Goal: Information Seeking & Learning: Learn about a topic

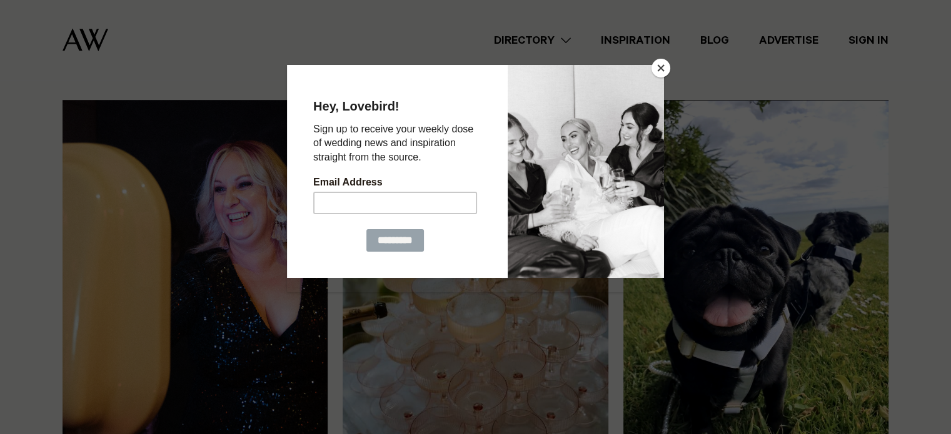
scroll to position [876, 0]
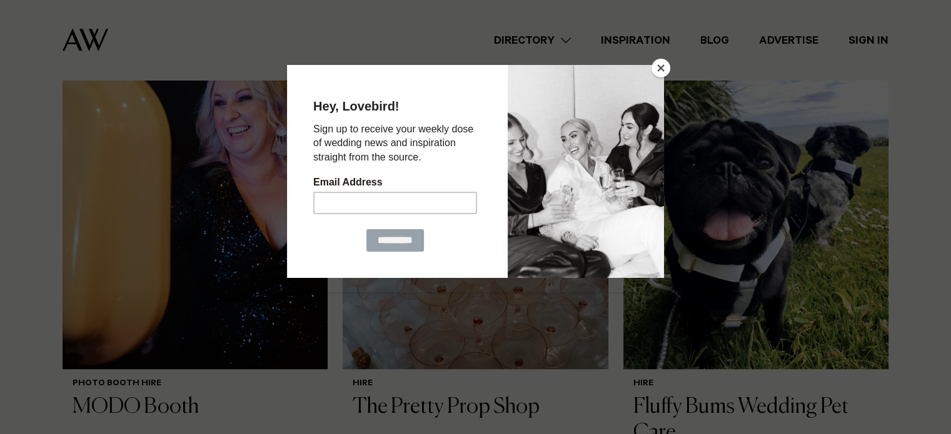
click at [652, 62] on div at bounding box center [475, 217] width 951 height 434
click at [659, 69] on button "Close" at bounding box center [660, 68] width 19 height 19
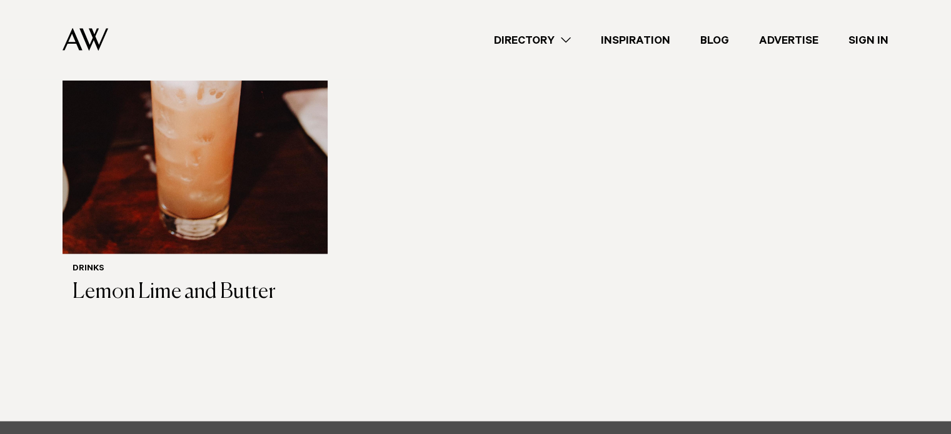
scroll to position [2407, 0]
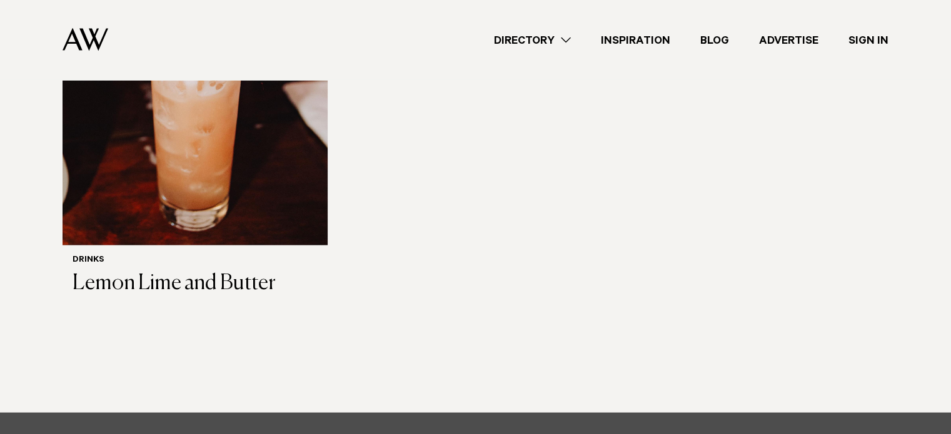
click at [559, 41] on link "Directory" at bounding box center [532, 40] width 107 height 17
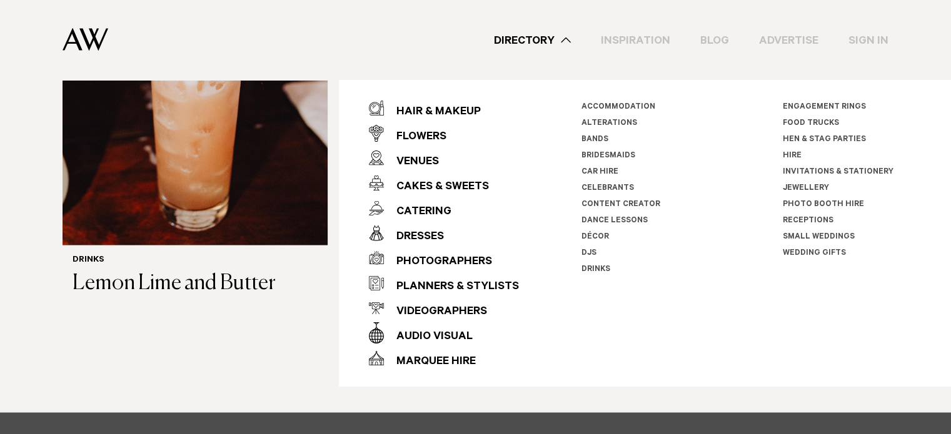
click at [813, 216] on li "Receptions" at bounding box center [852, 221] width 139 height 16
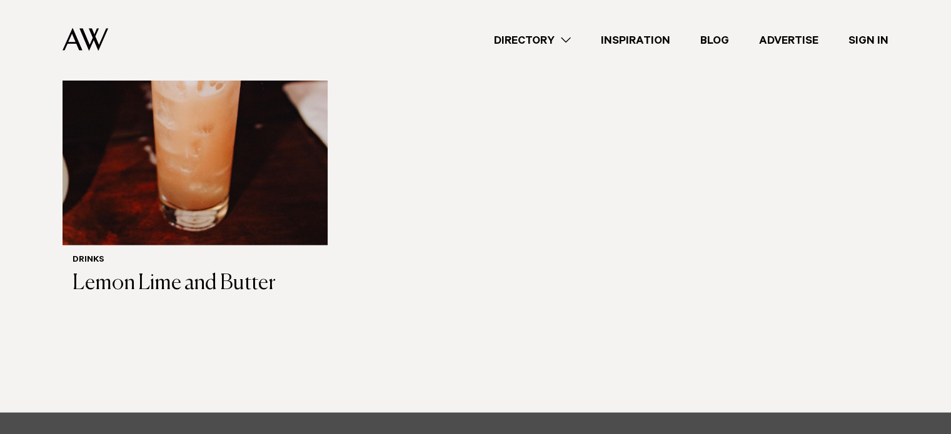
click at [559, 42] on link "Directory" at bounding box center [532, 40] width 107 height 17
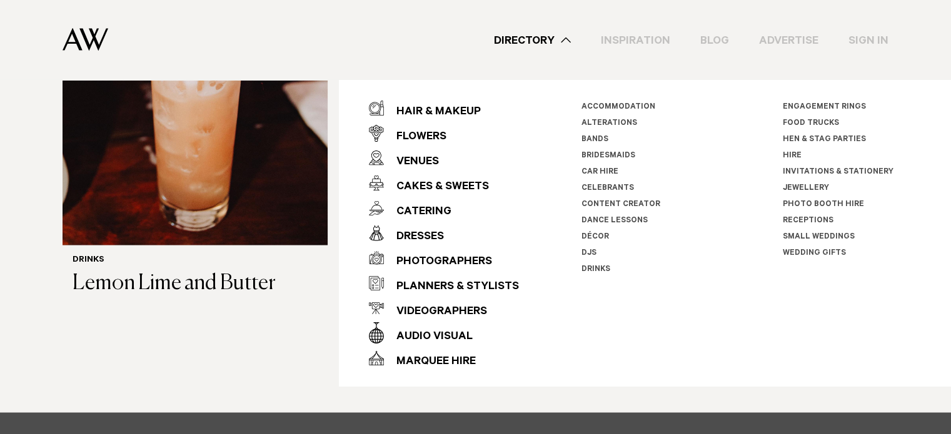
click at [800, 234] on link "Small Weddings" at bounding box center [819, 237] width 72 height 9
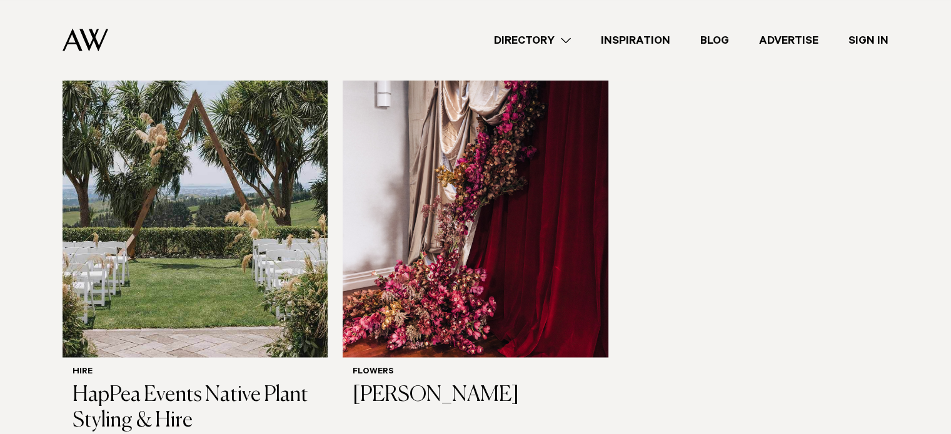
scroll to position [1814, 0]
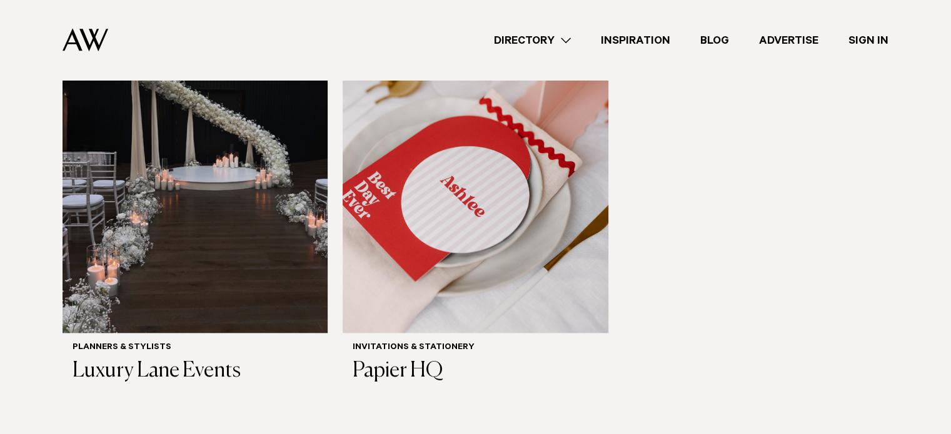
scroll to position [1390, 0]
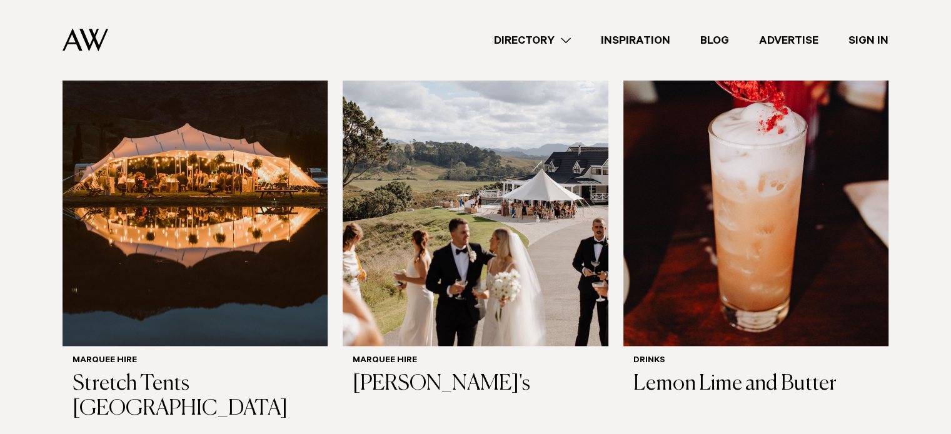
scroll to position [1378, 0]
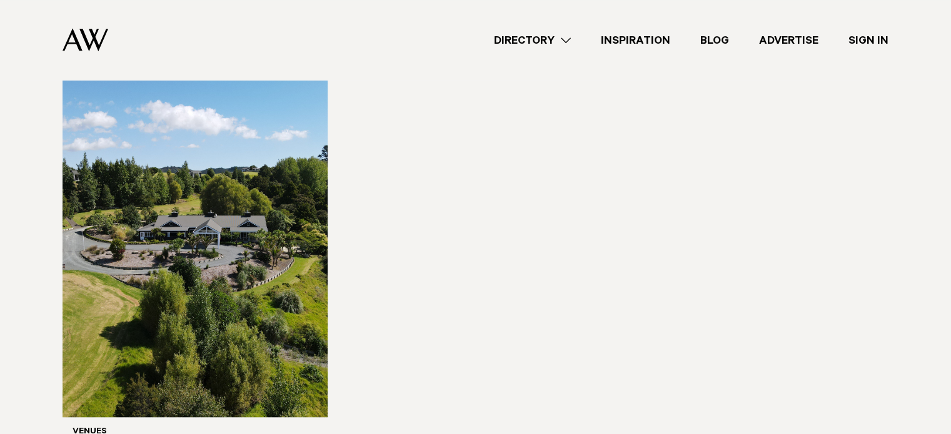
scroll to position [1050, 0]
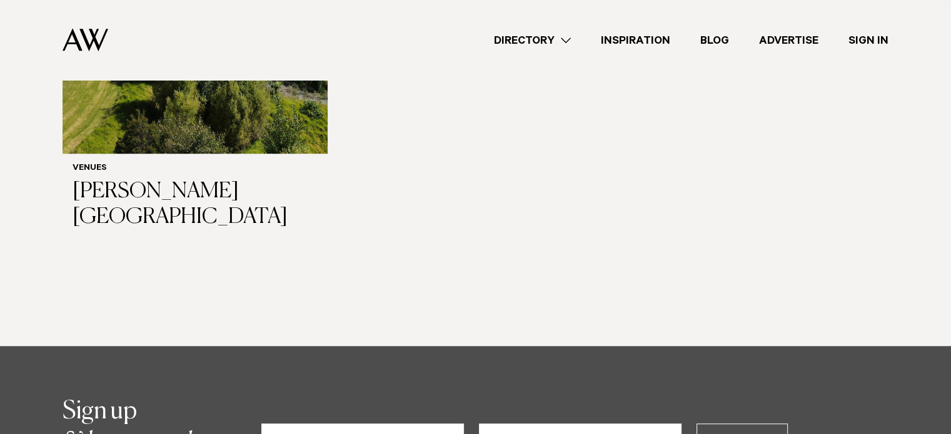
click at [570, 36] on link "Directory" at bounding box center [532, 40] width 107 height 17
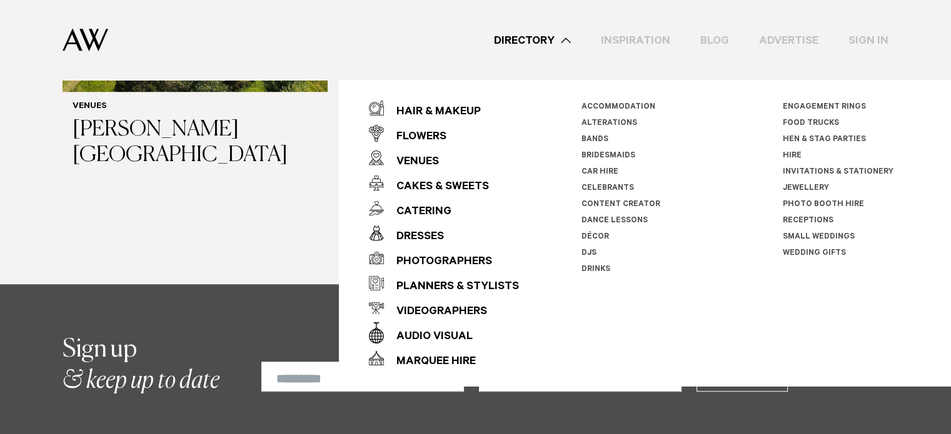
scroll to position [1113, 0]
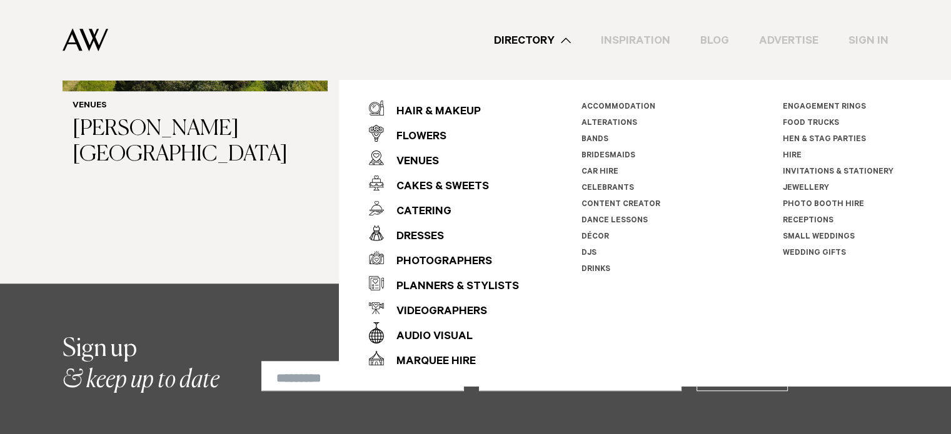
click at [793, 219] on link "Receptions" at bounding box center [808, 221] width 51 height 9
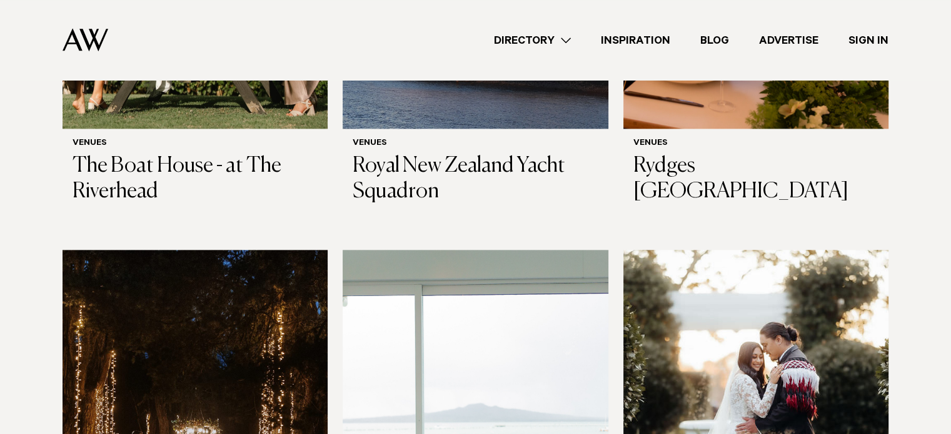
scroll to position [1352, 0]
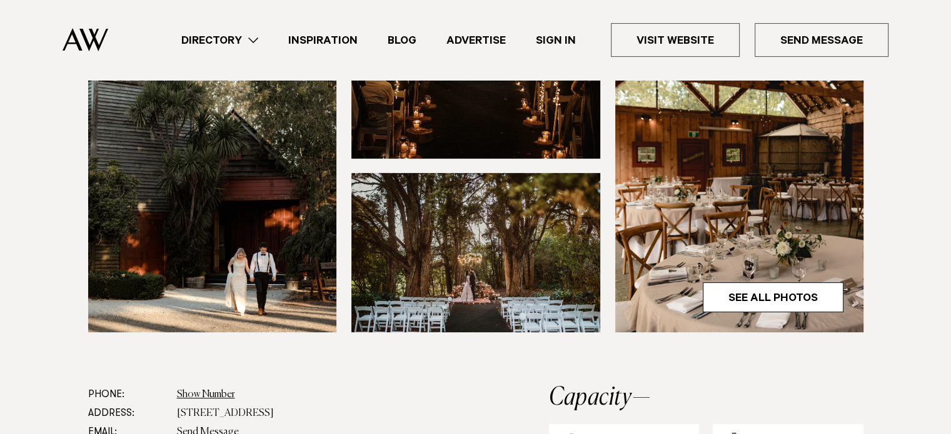
scroll to position [402, 0]
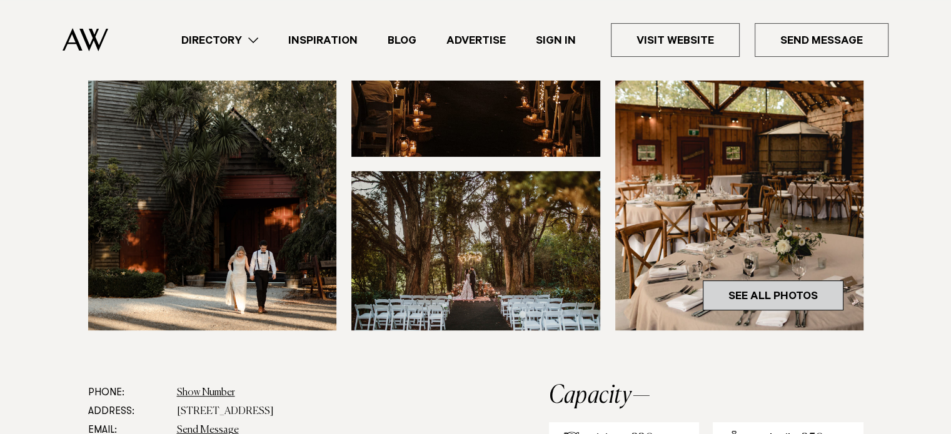
click at [753, 298] on link "See All Photos" at bounding box center [773, 296] width 141 height 30
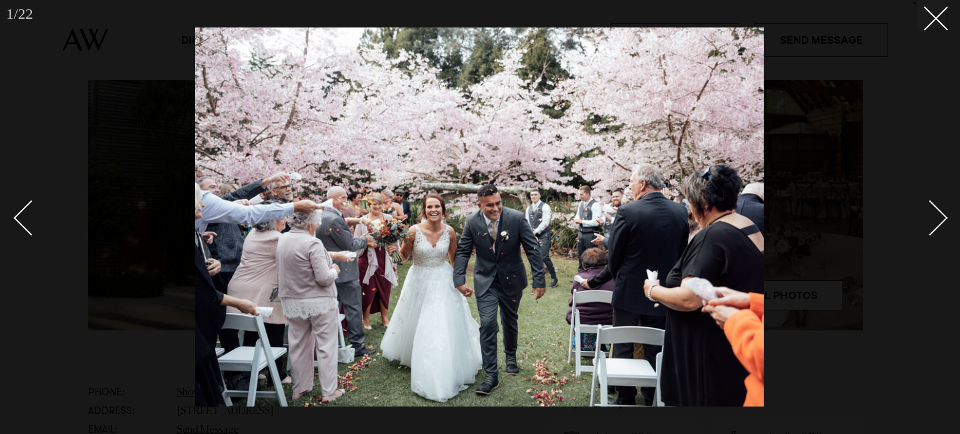
click at [925, 232] on link at bounding box center [923, 217] width 44 height 63
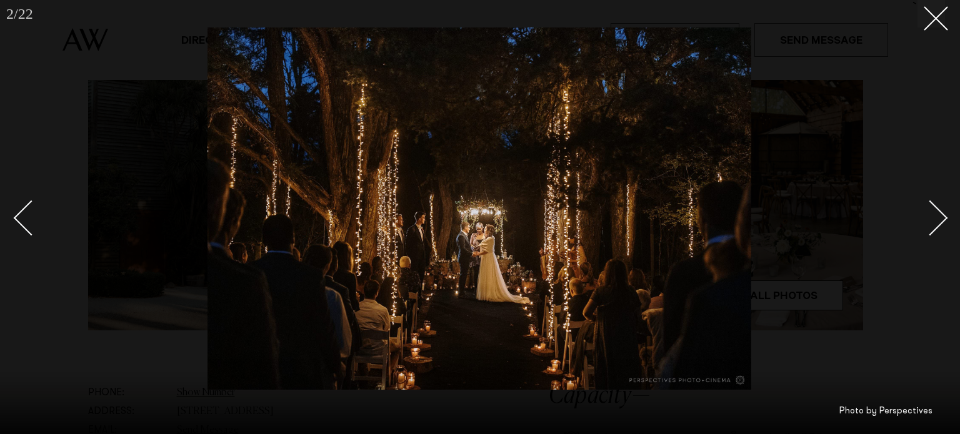
click at [925, 232] on link at bounding box center [923, 217] width 44 height 63
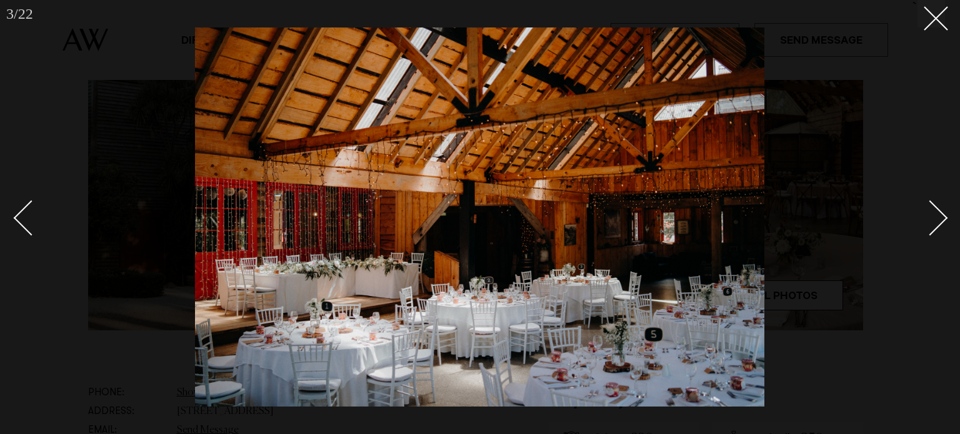
click at [925, 232] on link at bounding box center [923, 217] width 44 height 63
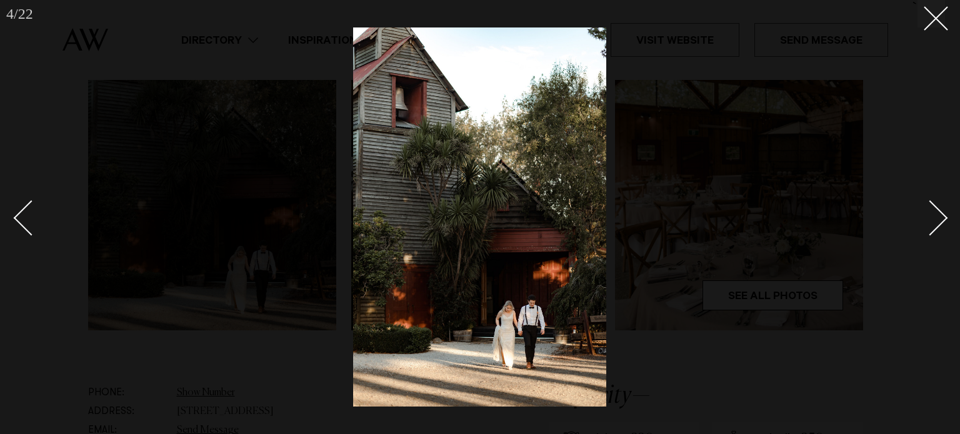
click at [925, 232] on link at bounding box center [923, 217] width 44 height 63
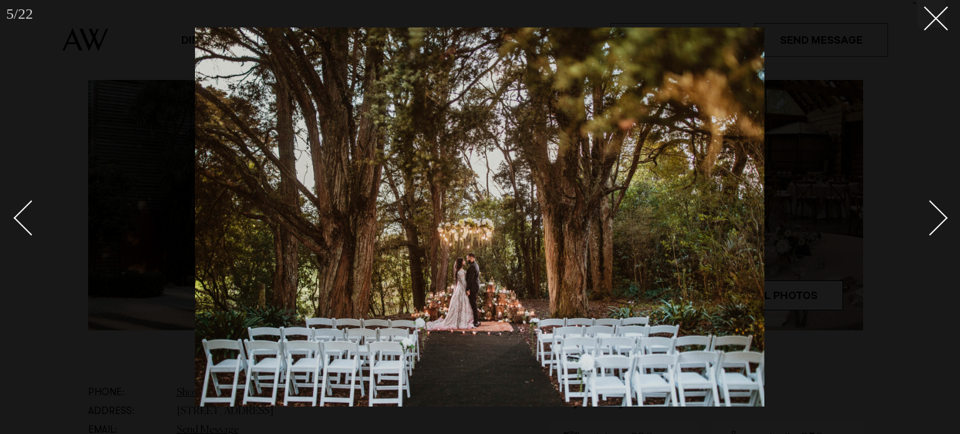
click at [925, 232] on link at bounding box center [923, 217] width 44 height 63
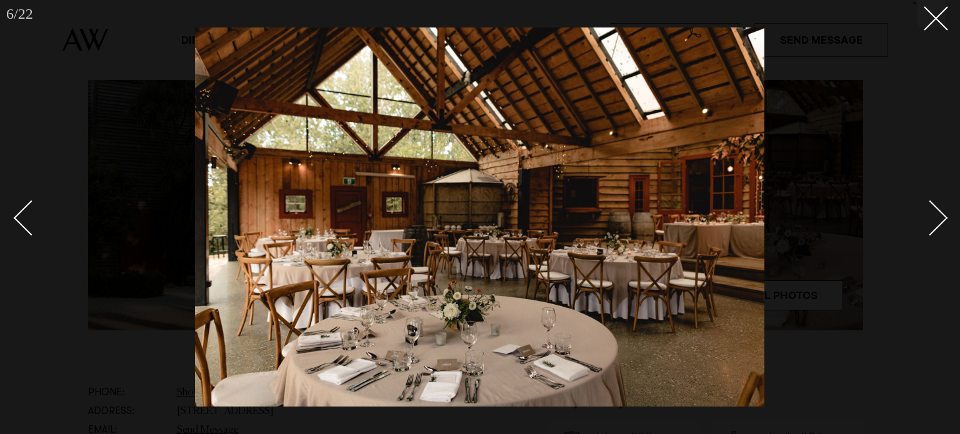
click at [925, 232] on link at bounding box center [923, 217] width 44 height 63
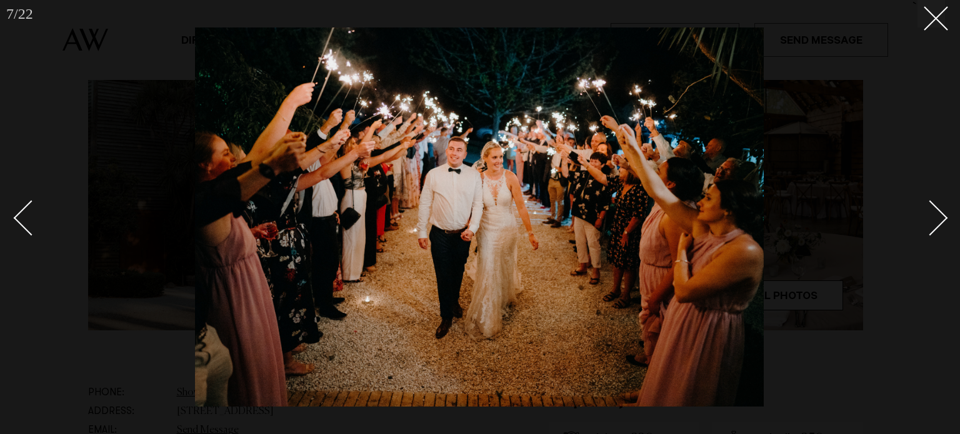
click at [925, 232] on link at bounding box center [923, 217] width 44 height 63
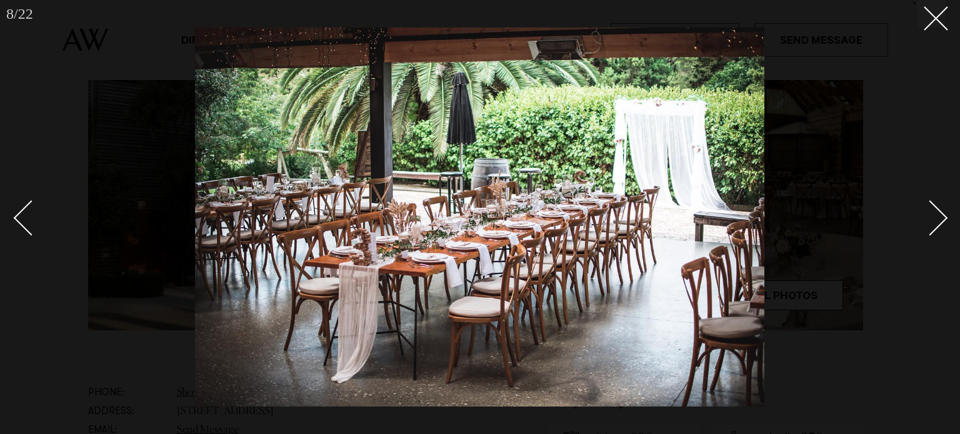
click at [925, 232] on link at bounding box center [923, 217] width 44 height 63
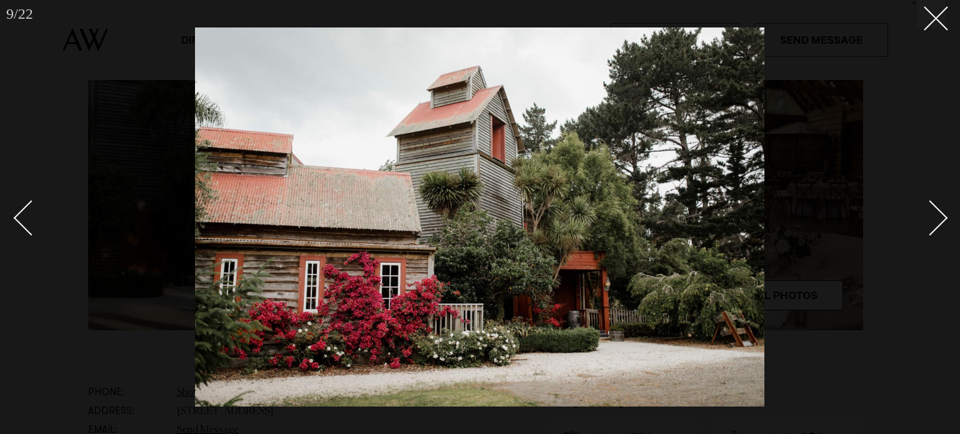
click at [925, 232] on link at bounding box center [923, 217] width 44 height 63
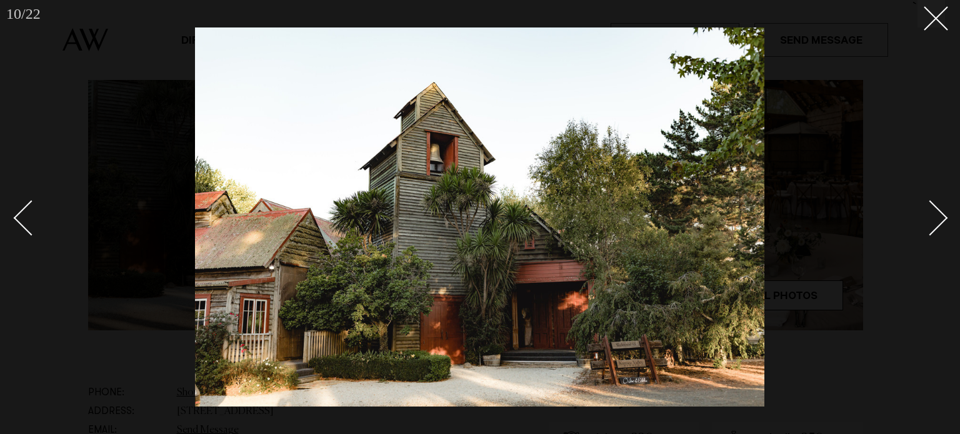
click at [925, 232] on link at bounding box center [923, 217] width 44 height 63
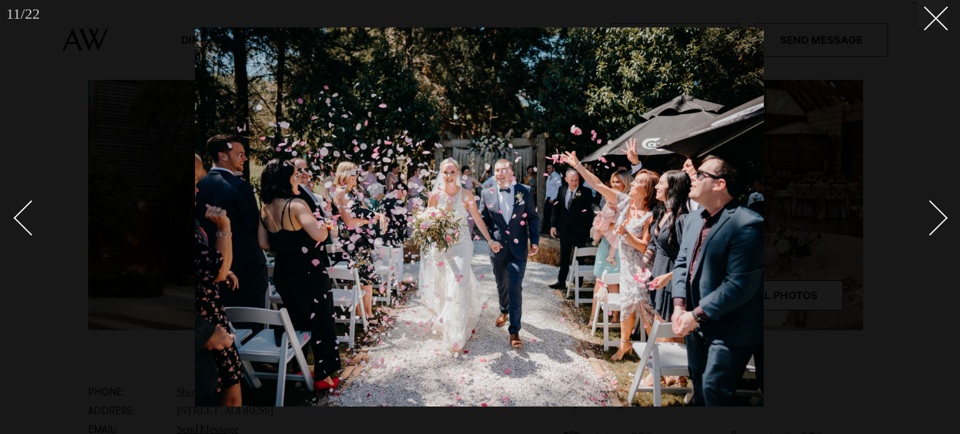
click at [925, 232] on link at bounding box center [923, 217] width 44 height 63
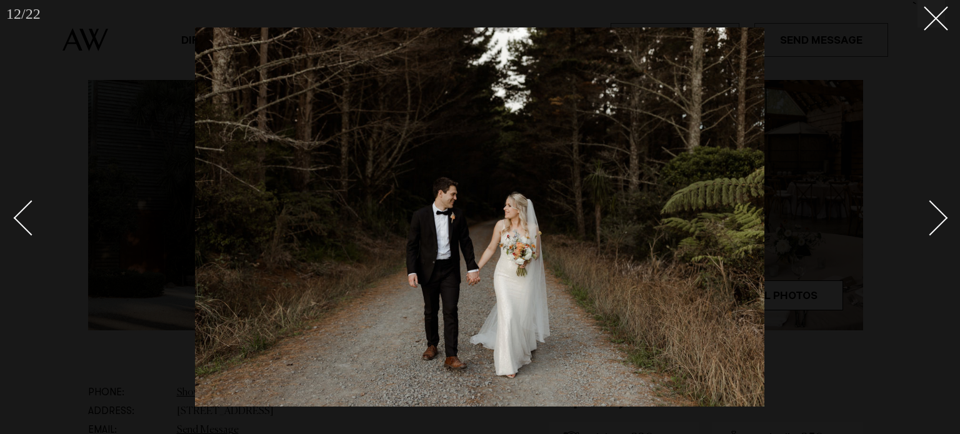
click at [925, 232] on link at bounding box center [923, 217] width 44 height 63
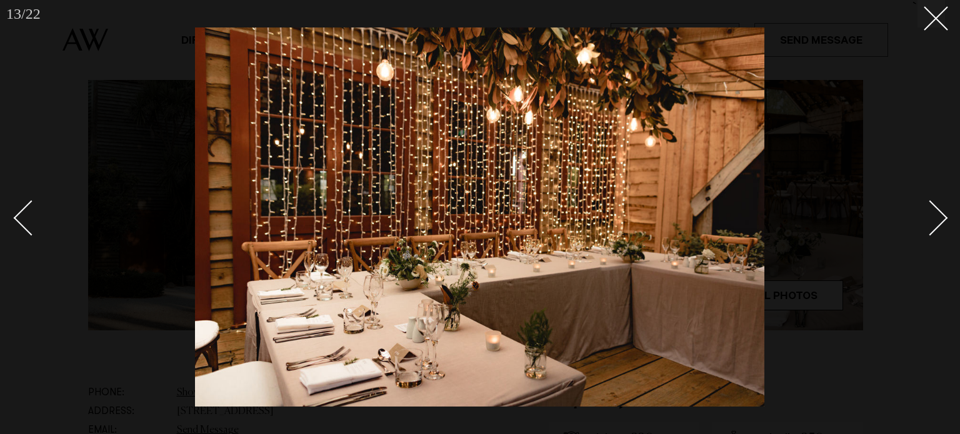
click at [925, 232] on link at bounding box center [923, 217] width 44 height 63
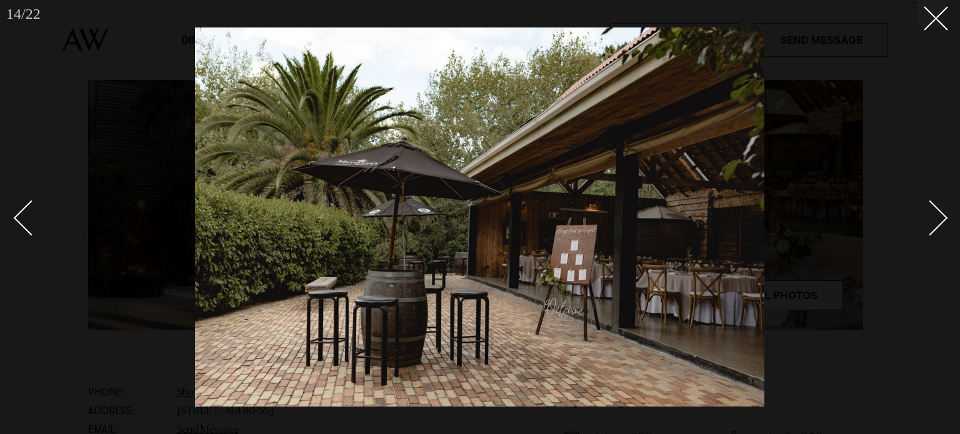
click at [925, 232] on link at bounding box center [923, 217] width 44 height 63
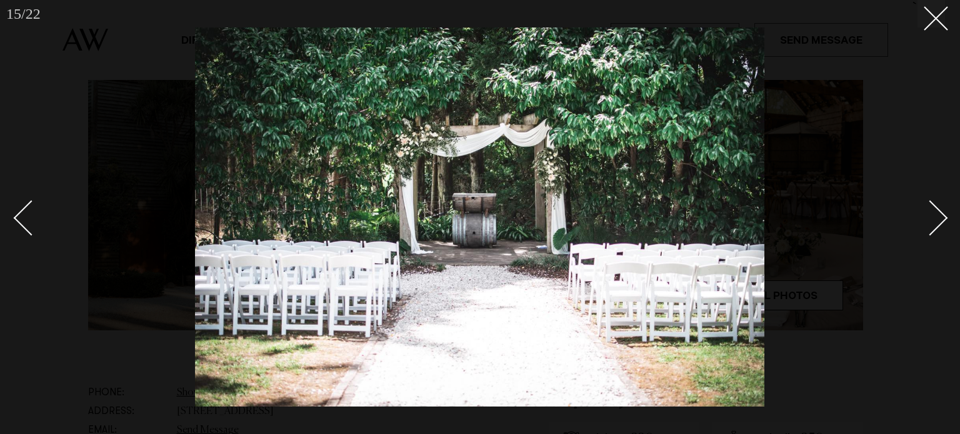
click at [925, 232] on link at bounding box center [923, 217] width 44 height 63
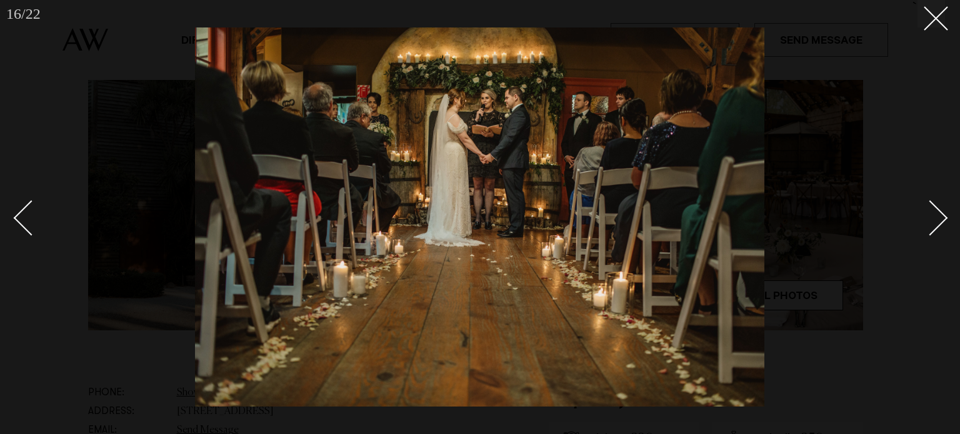
click at [925, 232] on link at bounding box center [923, 217] width 44 height 63
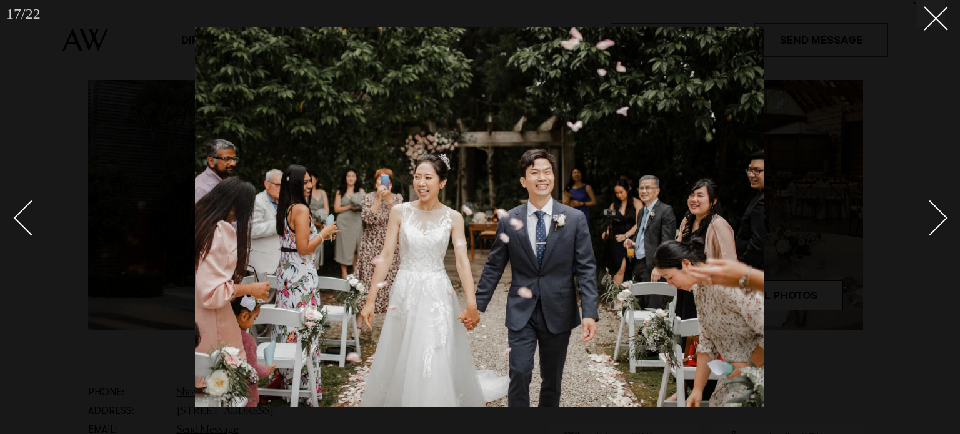
click at [928, 30] on div at bounding box center [480, 217] width 960 height 434
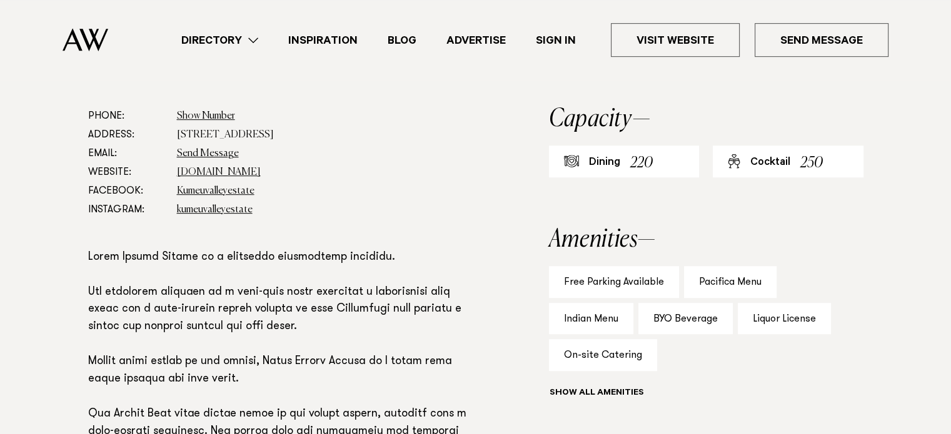
scroll to position [698, 0]
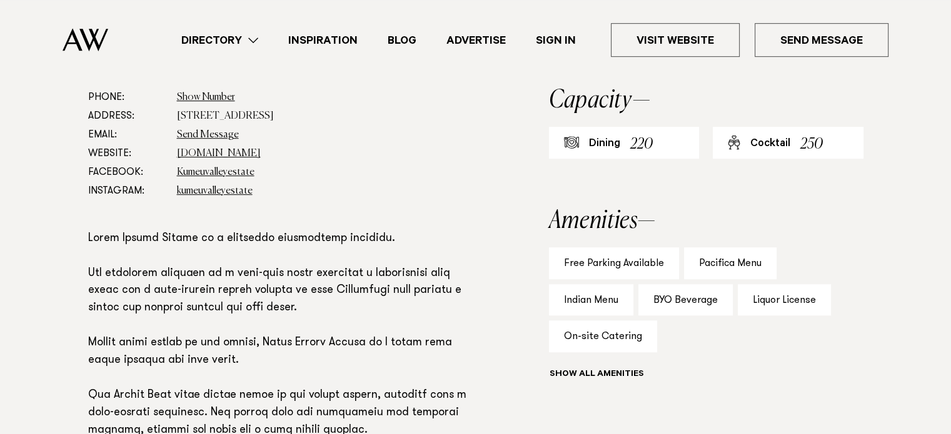
click at [604, 382] on div "Show all" at bounding box center [706, 377] width 314 height 18
click at [584, 379] on button "Show all" at bounding box center [619, 375] width 141 height 13
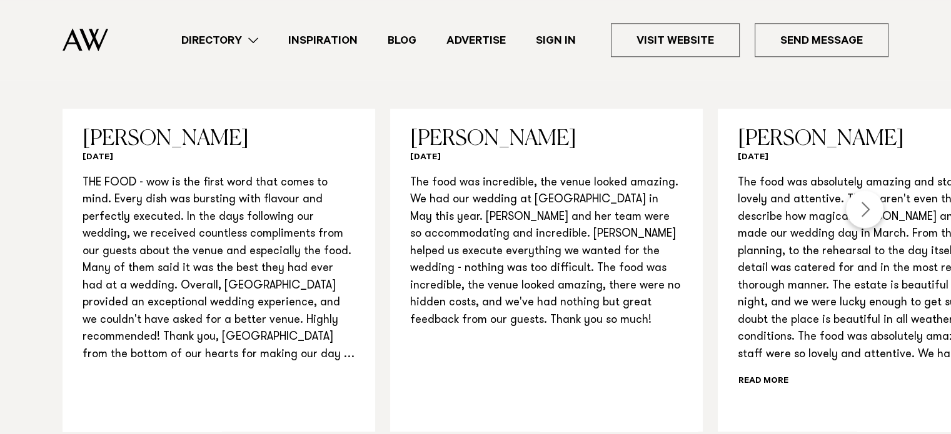
scroll to position [1350, 0]
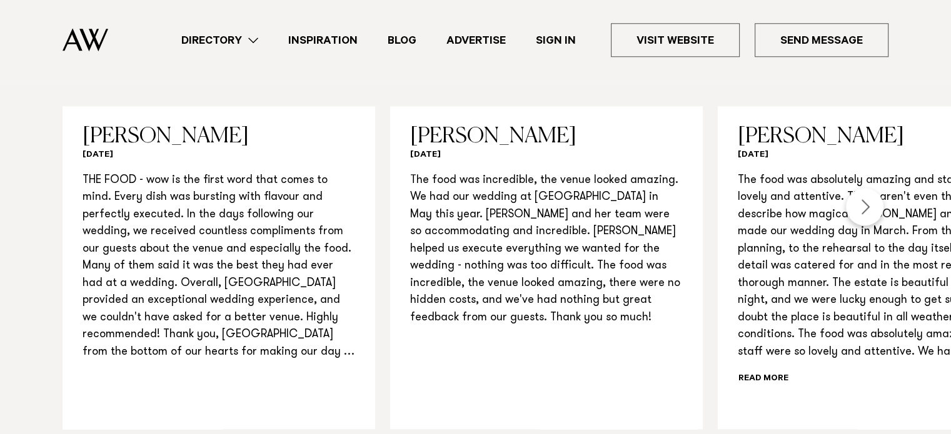
click at [865, 206] on div "Next slide" at bounding box center [865, 207] width 38 height 38
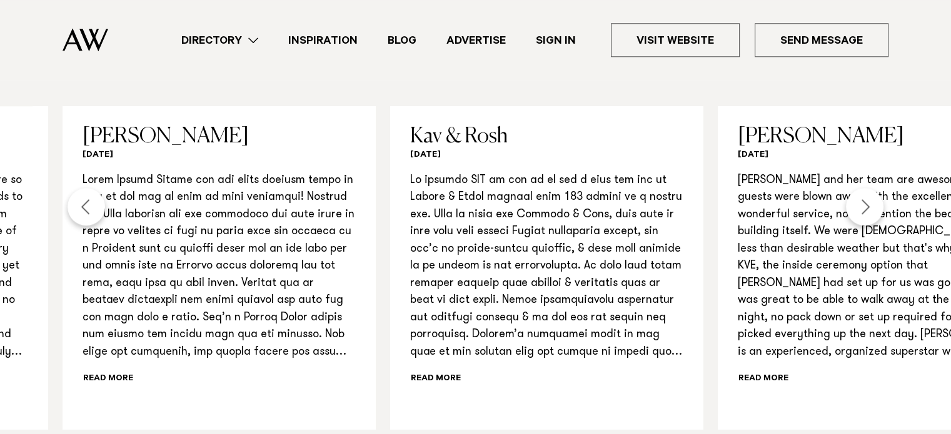
click at [865, 206] on div "Next slide" at bounding box center [865, 207] width 38 height 38
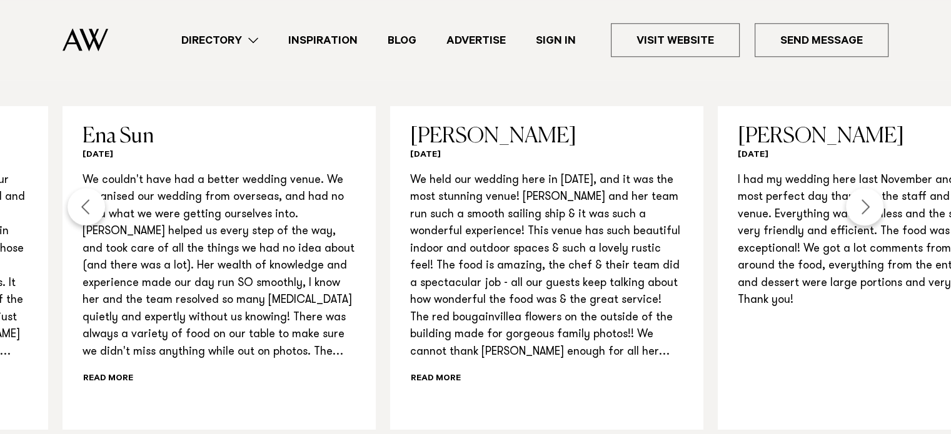
click at [865, 206] on div "Next slide" at bounding box center [865, 207] width 38 height 38
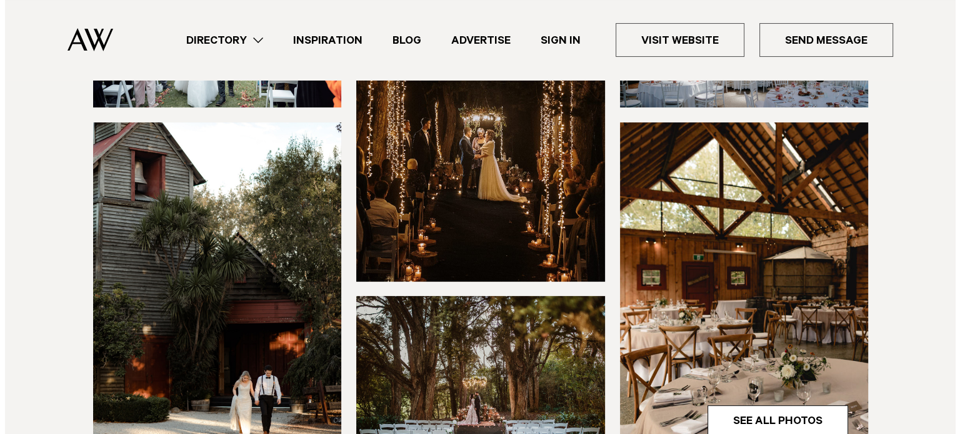
scroll to position [273, 0]
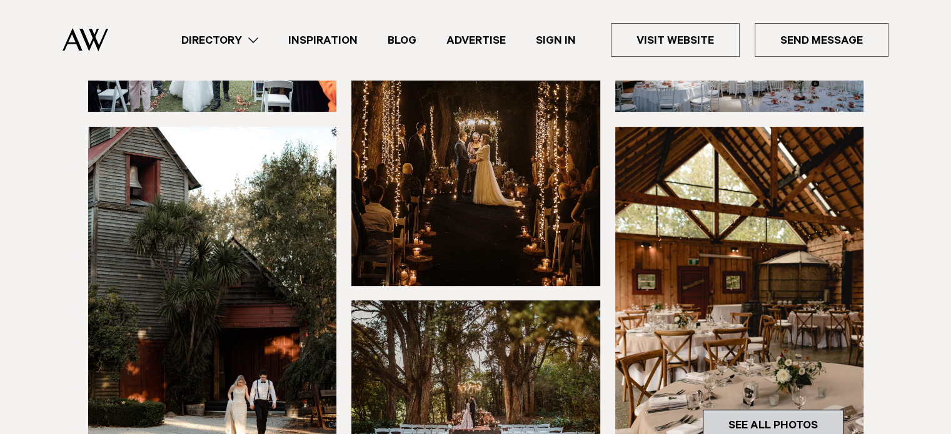
click at [748, 414] on link "See All Photos" at bounding box center [773, 425] width 141 height 30
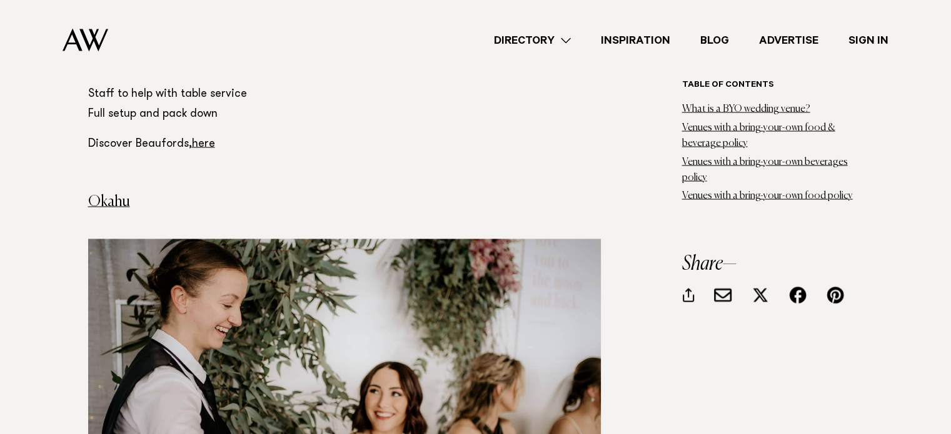
scroll to position [7118, 0]
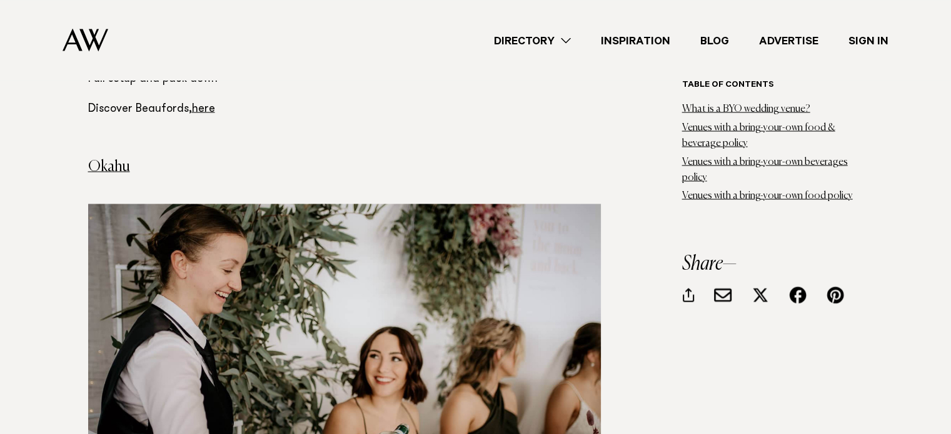
click at [491, 334] on img at bounding box center [344, 368] width 513 height 328
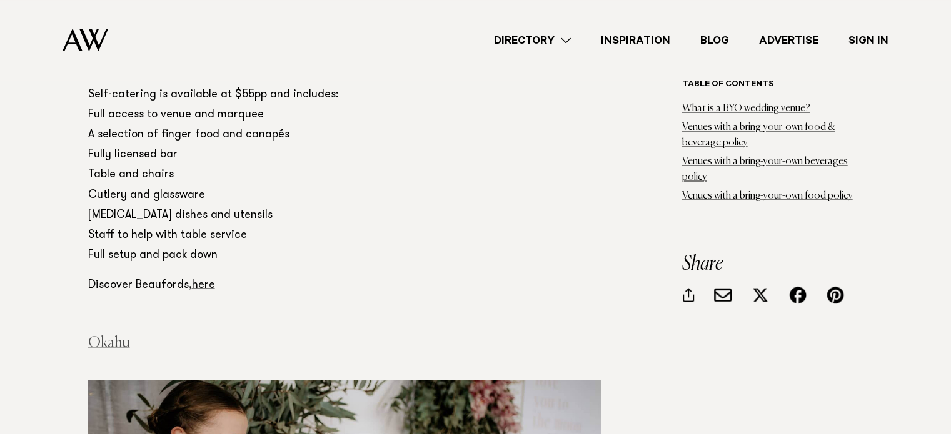
click at [98, 335] on link "Okahu" at bounding box center [109, 342] width 42 height 15
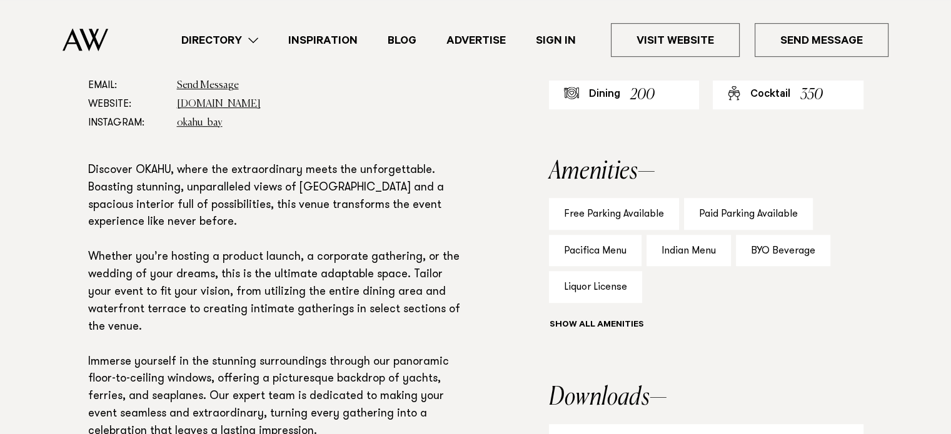
scroll to position [748, 0]
click at [570, 326] on button "Show all" at bounding box center [619, 325] width 141 height 13
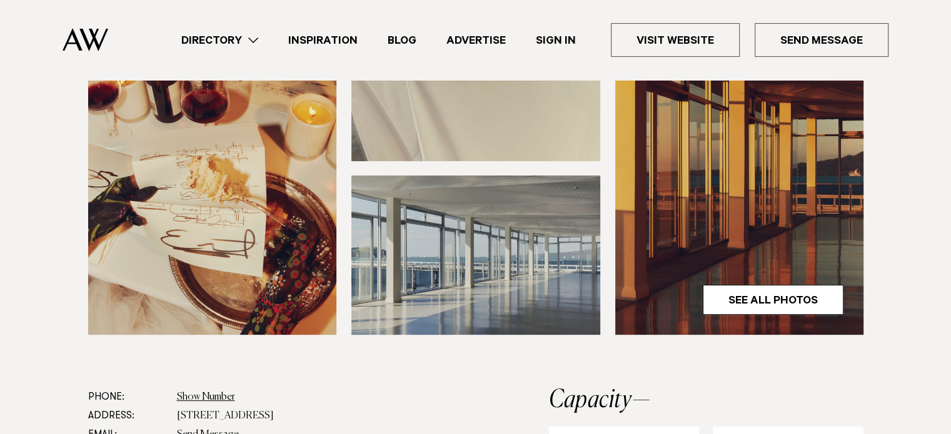
scroll to position [460, 0]
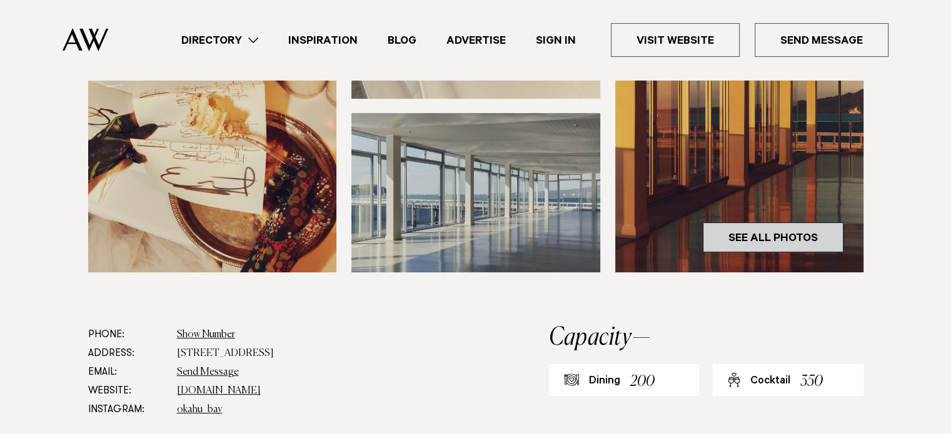
click at [743, 246] on link "See All Photos" at bounding box center [773, 238] width 141 height 30
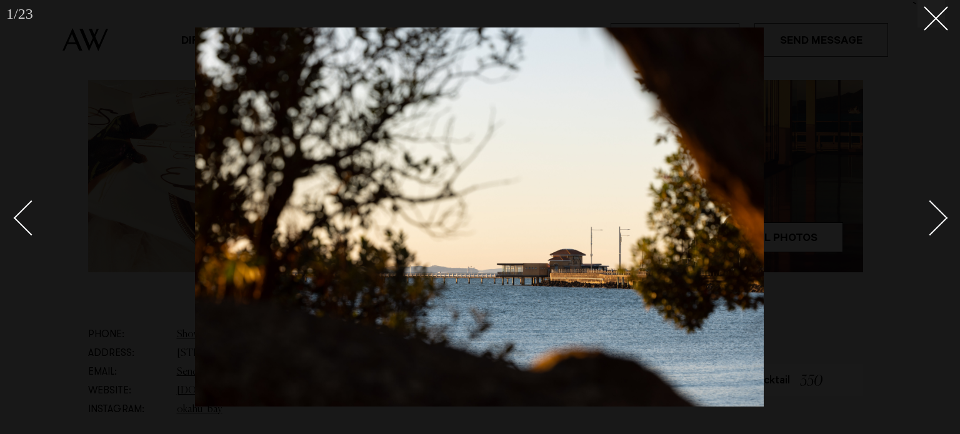
click at [934, 223] on div "Next slide" at bounding box center [931, 218] width 36 height 36
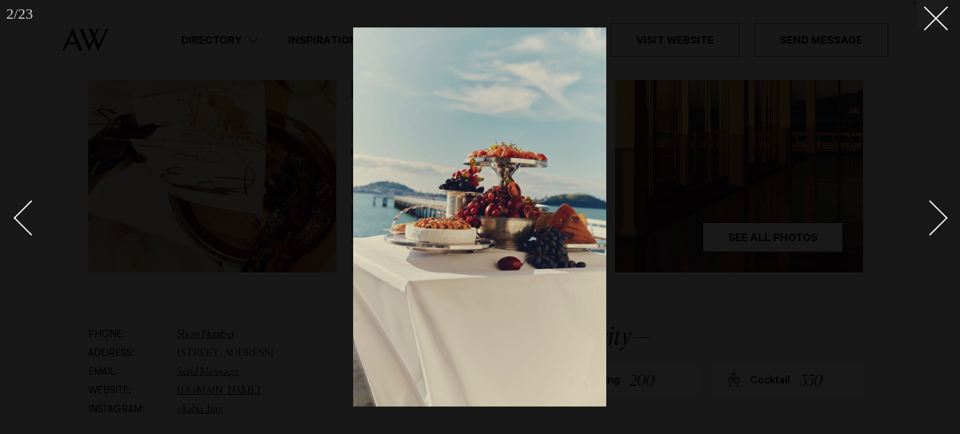
click at [934, 223] on div "Next slide" at bounding box center [931, 218] width 36 height 36
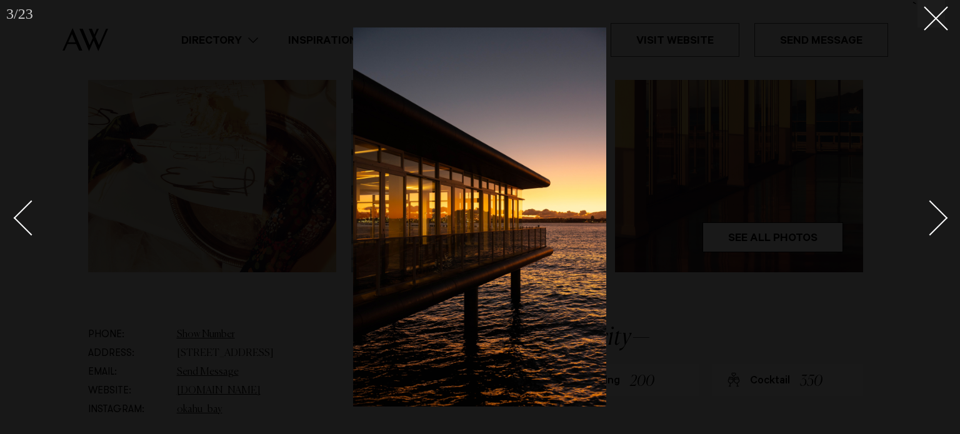
click at [934, 223] on div "Next slide" at bounding box center [931, 218] width 36 height 36
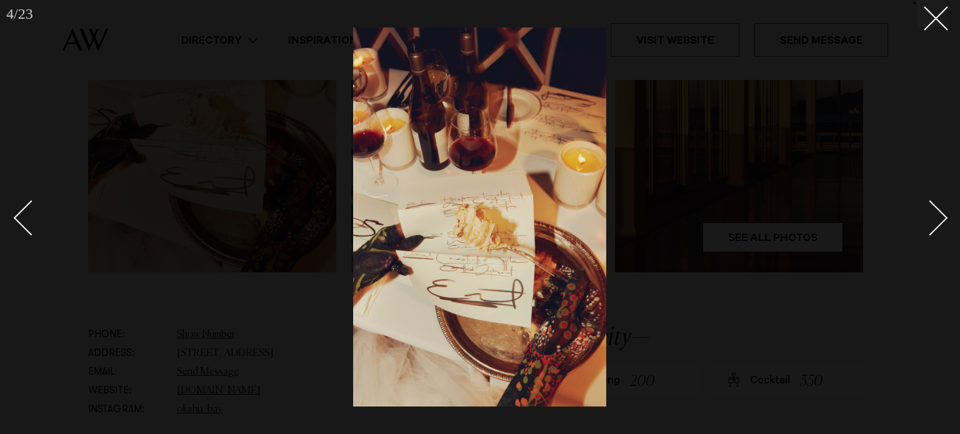
click at [934, 223] on div "Next slide" at bounding box center [931, 218] width 36 height 36
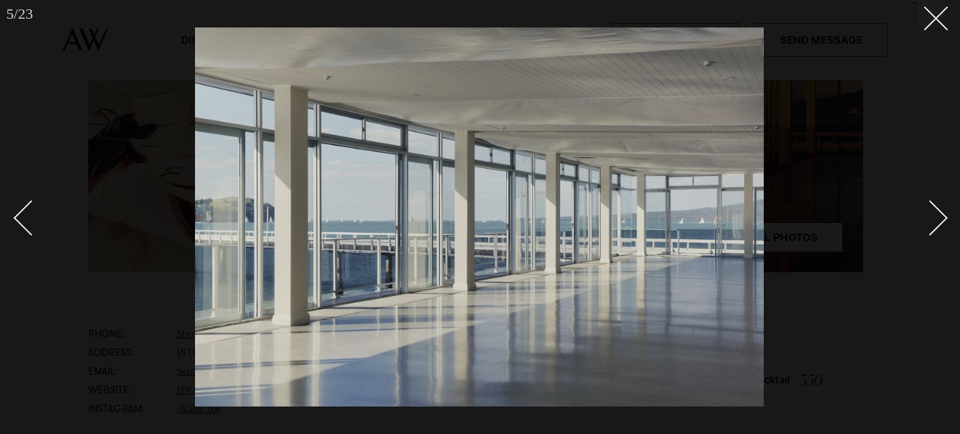
click at [934, 223] on div "Next slide" at bounding box center [931, 218] width 36 height 36
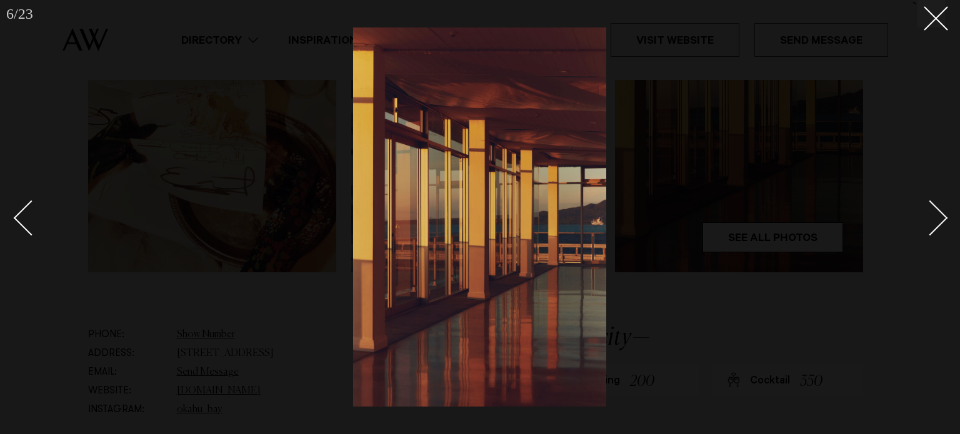
click at [934, 223] on div "Next slide" at bounding box center [931, 218] width 36 height 36
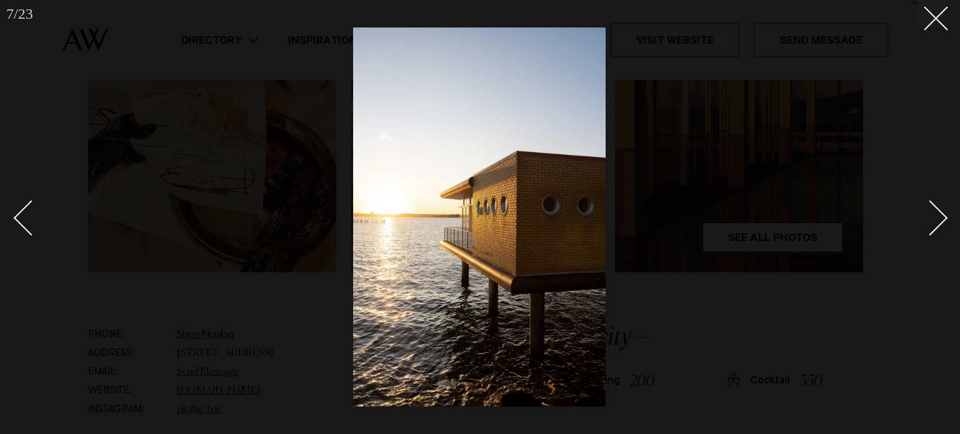
click at [934, 223] on div "Next slide" at bounding box center [931, 218] width 36 height 36
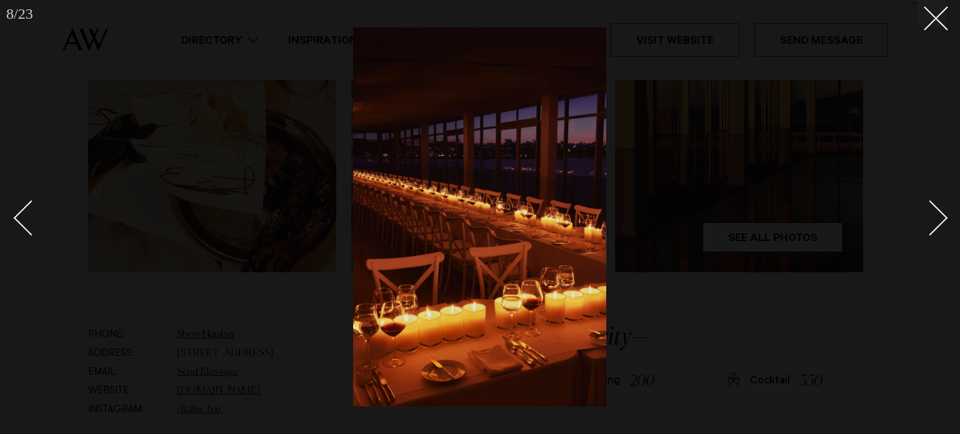
click at [934, 223] on div "Next slide" at bounding box center [931, 218] width 36 height 36
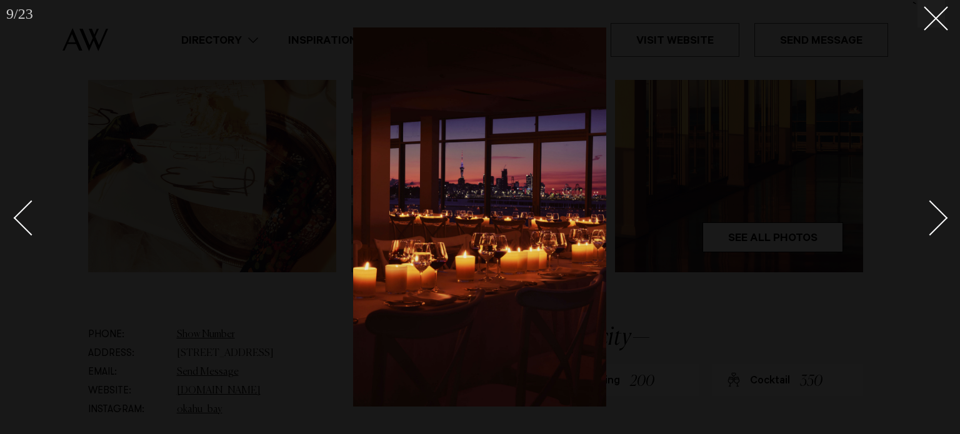
click at [934, 223] on div "Next slide" at bounding box center [931, 218] width 36 height 36
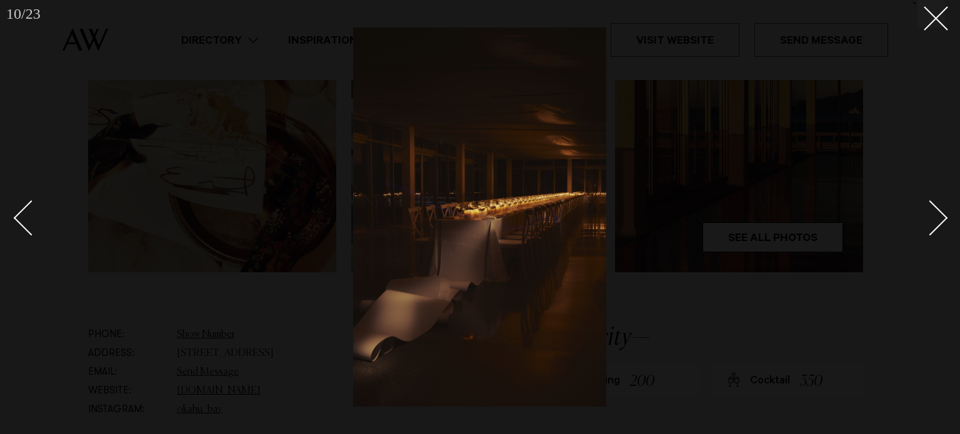
click at [934, 223] on div "Next slide" at bounding box center [931, 218] width 36 height 36
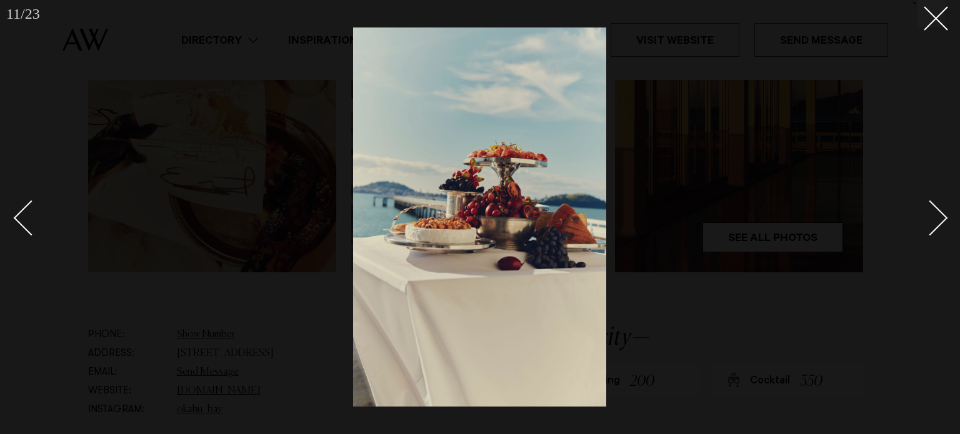
click at [934, 223] on div "Next slide" at bounding box center [931, 218] width 36 height 36
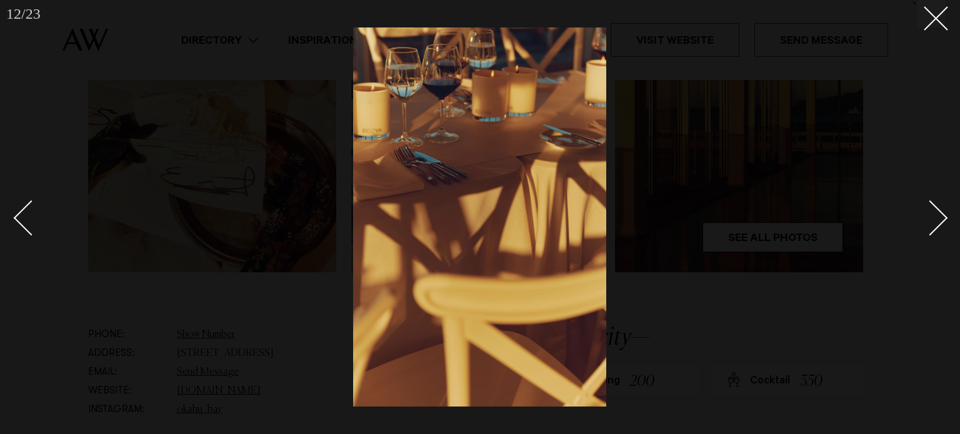
click at [934, 223] on div "Next slide" at bounding box center [931, 218] width 36 height 36
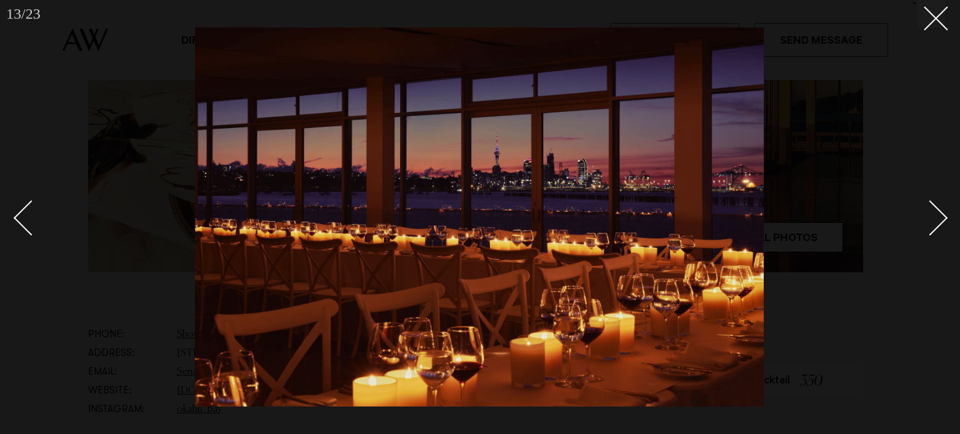
click at [934, 223] on div "Next slide" at bounding box center [931, 218] width 36 height 36
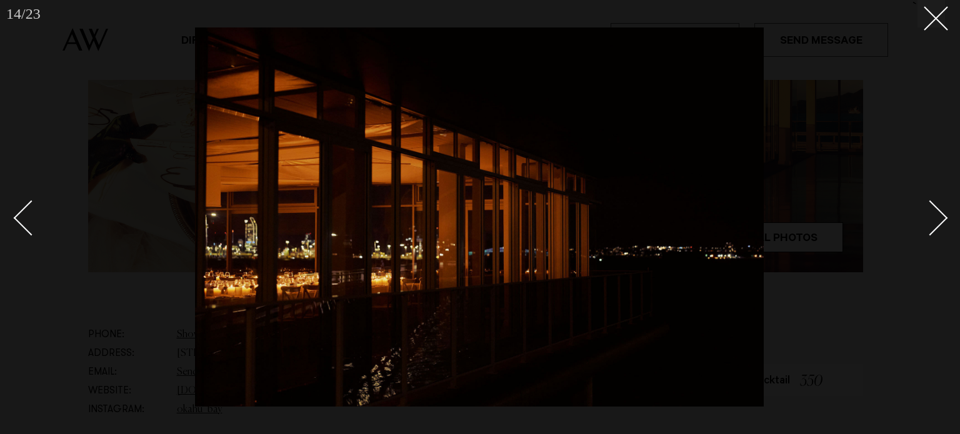
click at [934, 223] on div "Next slide" at bounding box center [931, 218] width 36 height 36
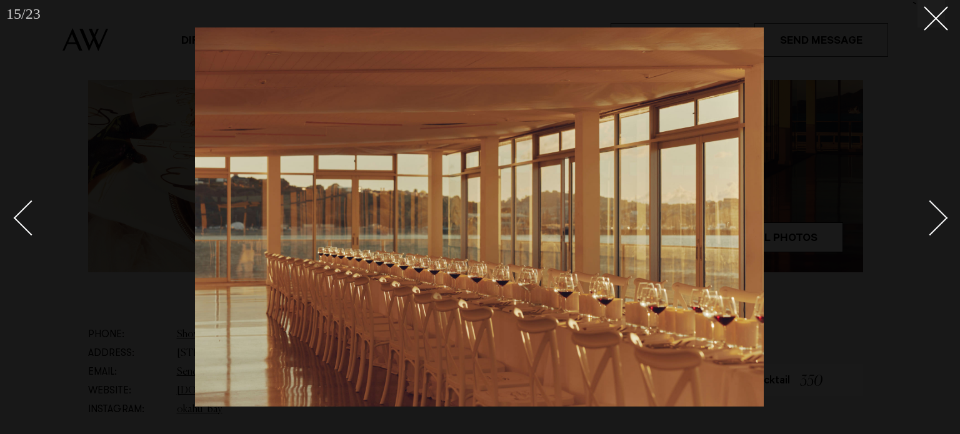
click at [934, 223] on div "Next slide" at bounding box center [931, 218] width 36 height 36
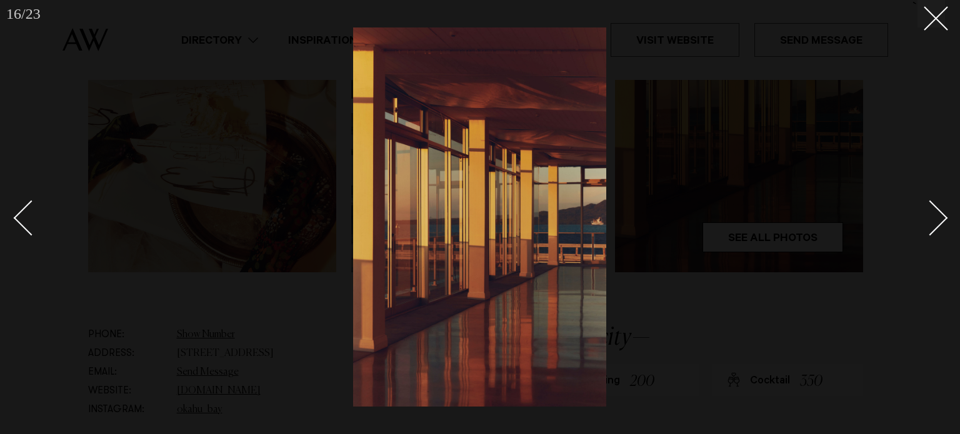
click at [934, 223] on div "Next slide" at bounding box center [931, 218] width 36 height 36
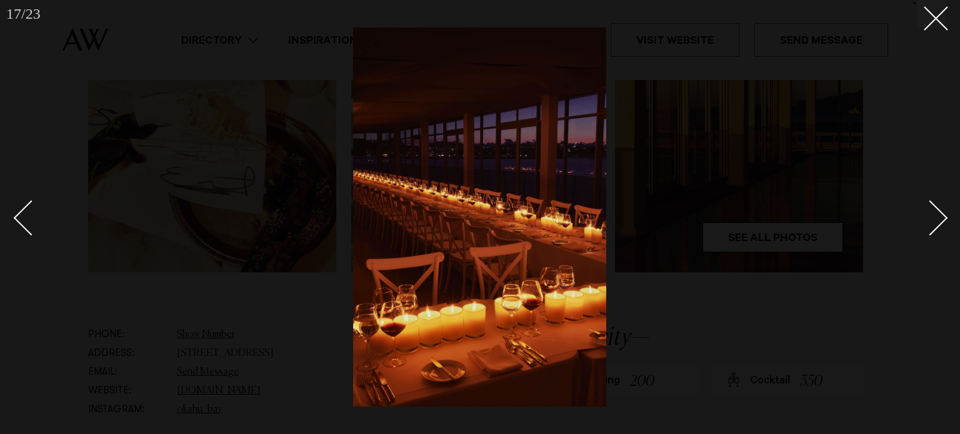
click at [934, 223] on div "Next slide" at bounding box center [931, 218] width 36 height 36
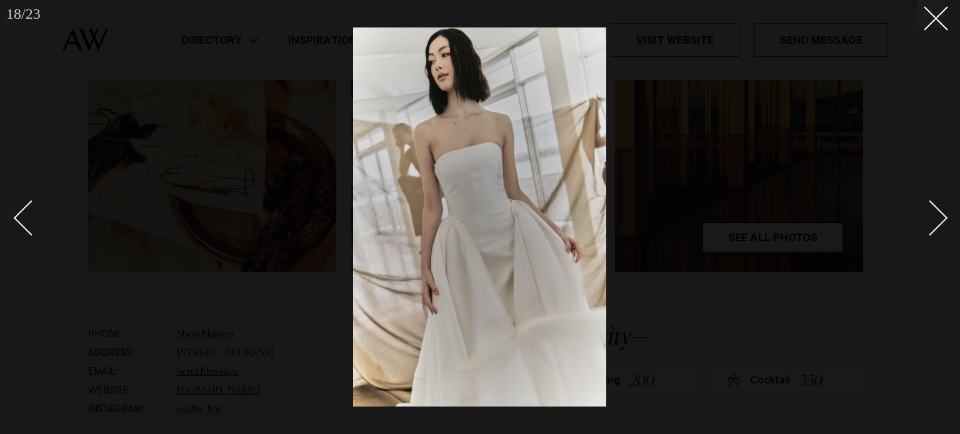
click at [934, 223] on div "Next slide" at bounding box center [931, 218] width 36 height 36
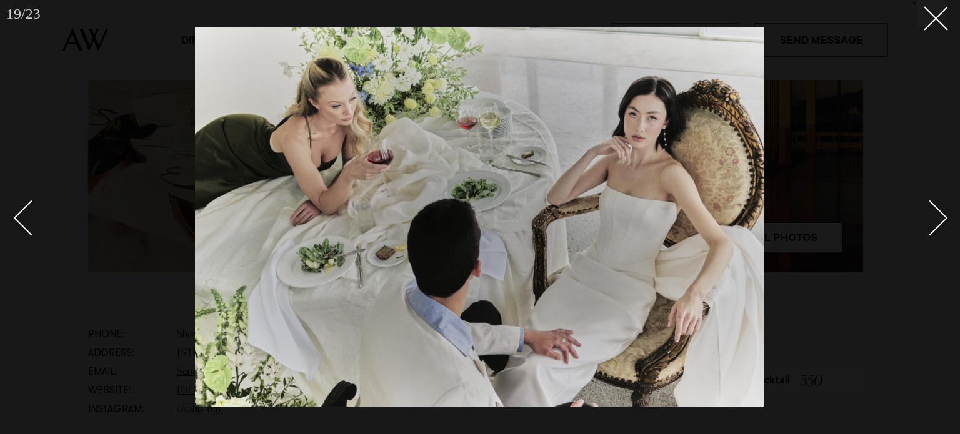
click at [934, 223] on div "Next slide" at bounding box center [931, 218] width 36 height 36
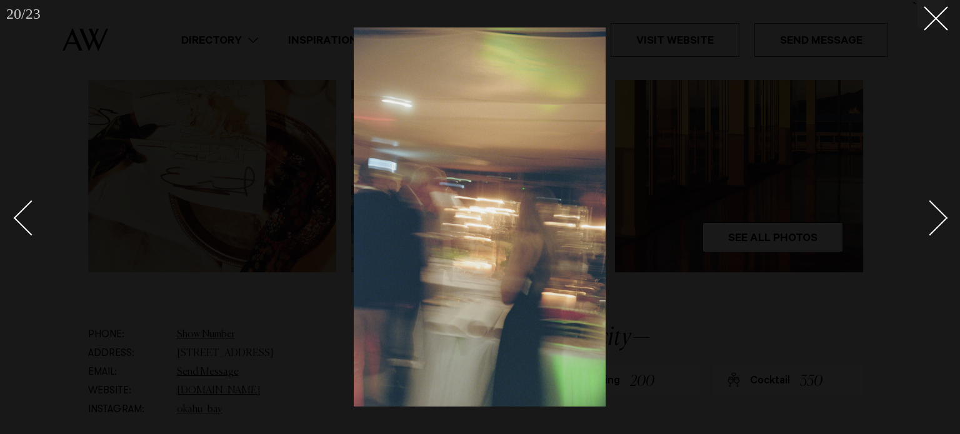
click at [934, 223] on div "Next slide" at bounding box center [931, 218] width 36 height 36
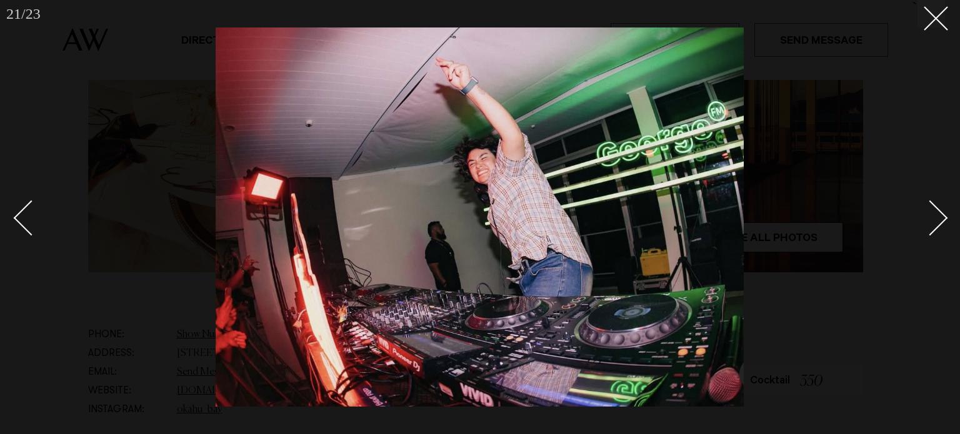
click at [934, 223] on div "Next slide" at bounding box center [931, 218] width 36 height 36
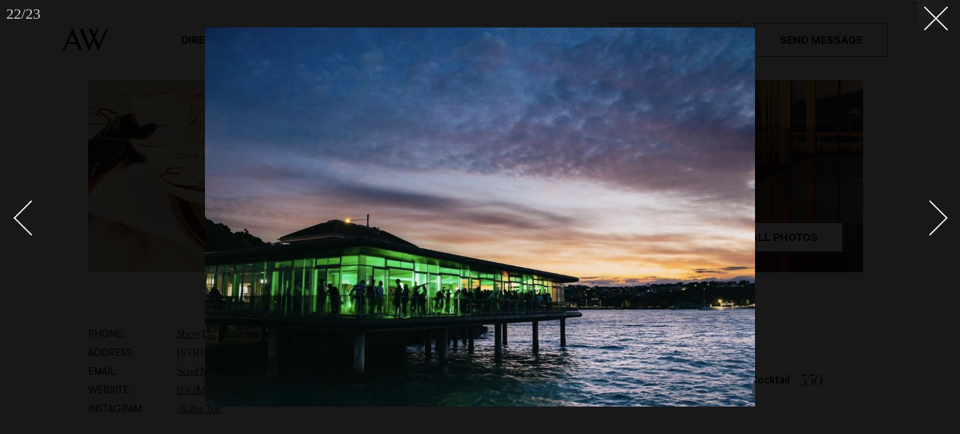
click at [934, 223] on div "Next slide" at bounding box center [931, 218] width 36 height 36
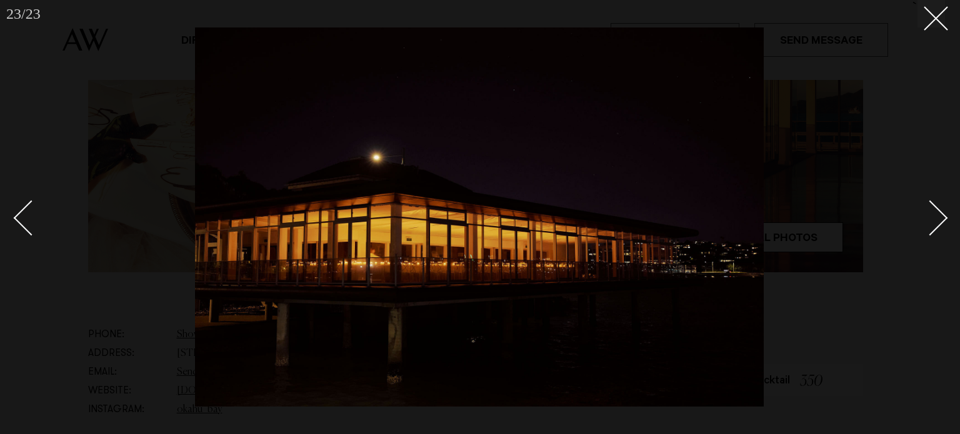
click at [934, 223] on div "Next slide" at bounding box center [931, 218] width 36 height 36
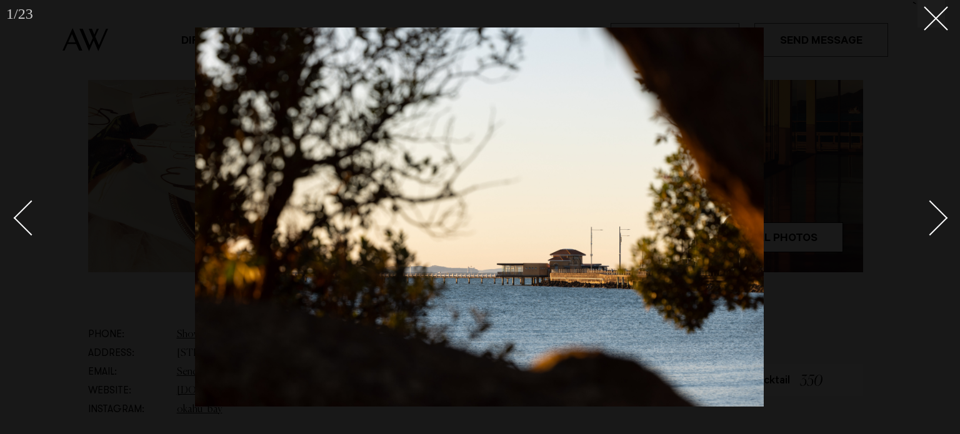
click at [934, 223] on div "Next slide" at bounding box center [931, 218] width 36 height 36
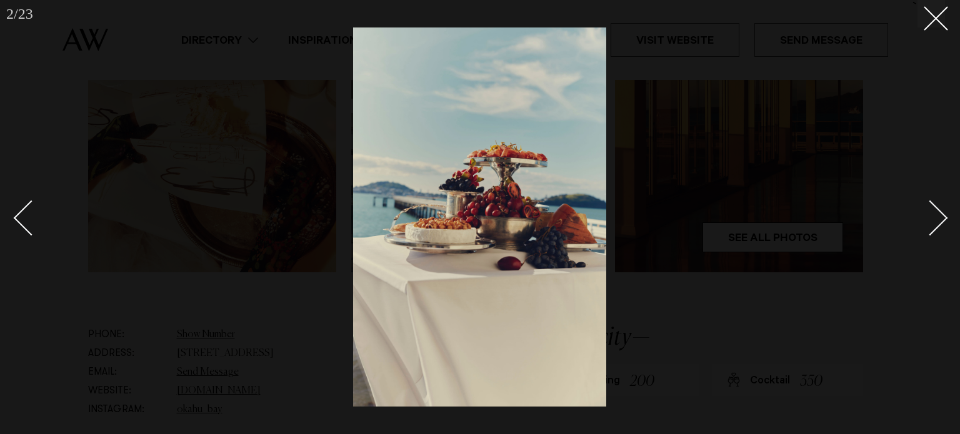
click at [934, 223] on div "Next slide" at bounding box center [931, 218] width 36 height 36
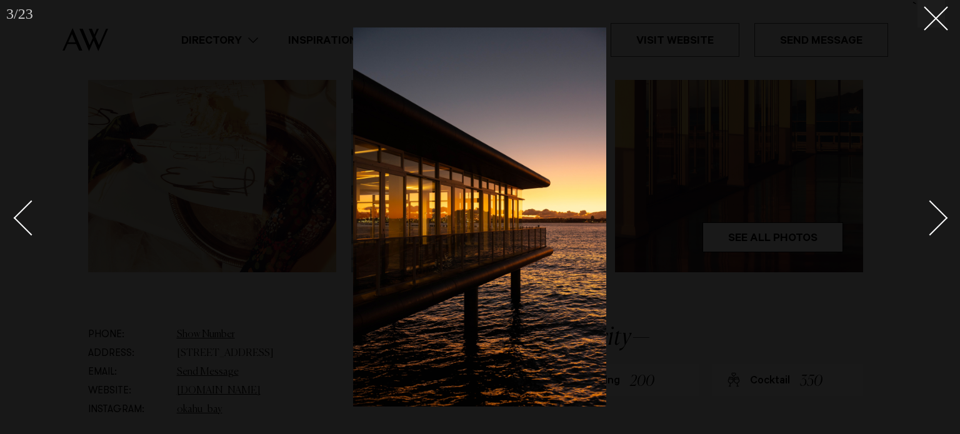
click at [934, 223] on div "Next slide" at bounding box center [931, 218] width 36 height 36
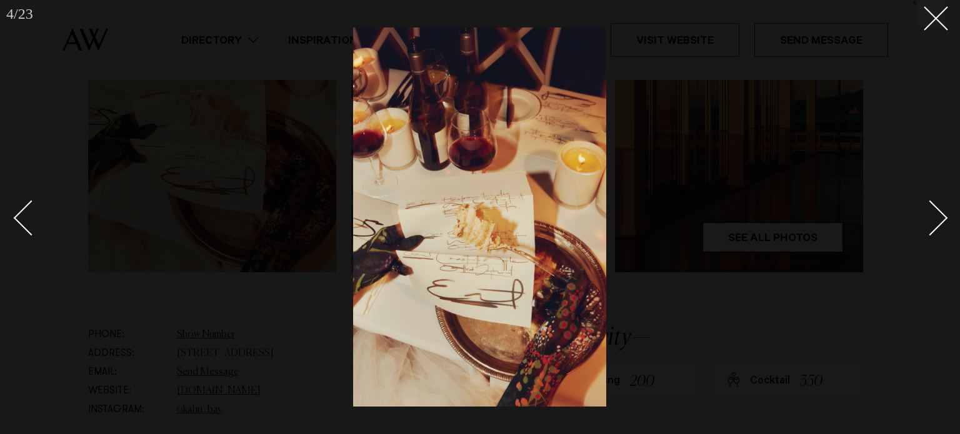
click at [934, 223] on div "Next slide" at bounding box center [931, 218] width 36 height 36
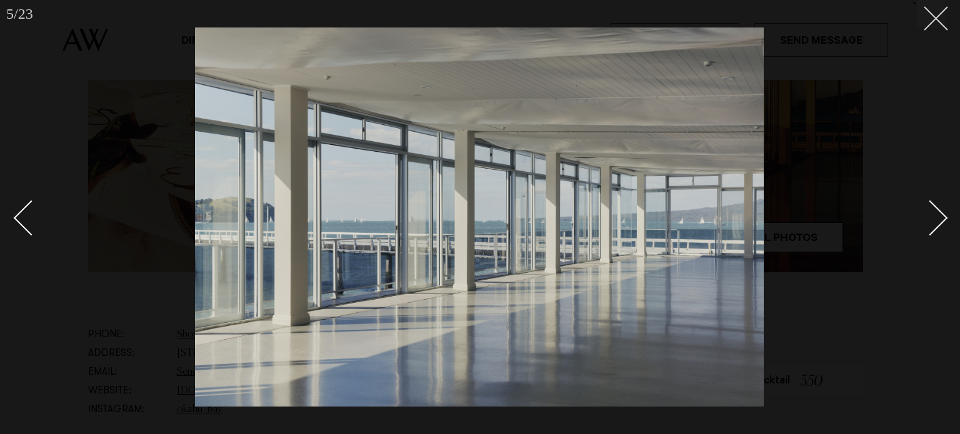
click at [924, 26] on button at bounding box center [932, 14] width 28 height 28
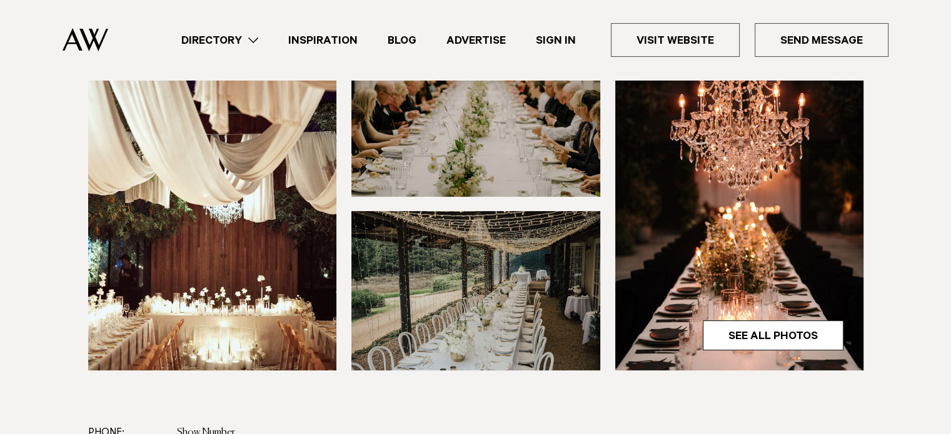
scroll to position [361, 0]
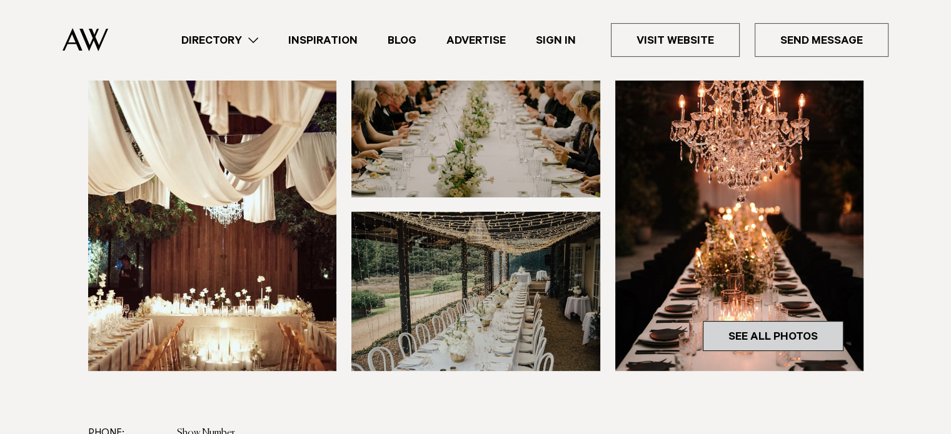
click at [767, 331] on link "See All Photos" at bounding box center [773, 336] width 141 height 30
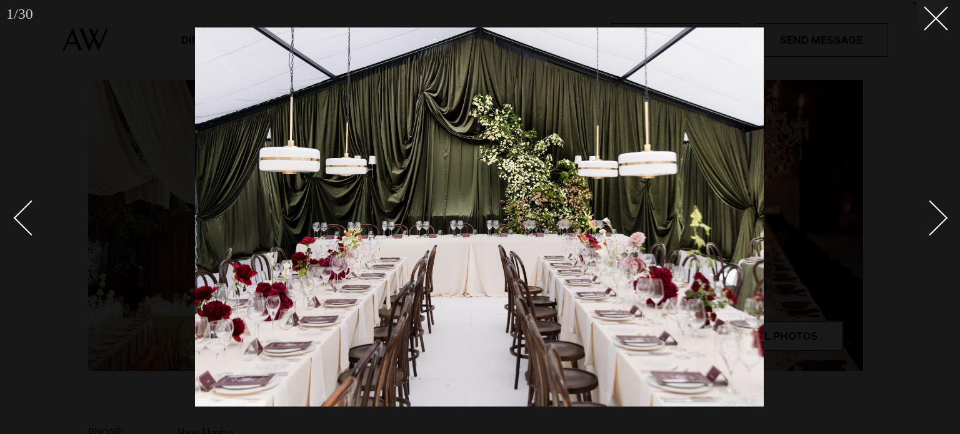
click at [938, 219] on div "Next slide" at bounding box center [931, 218] width 36 height 36
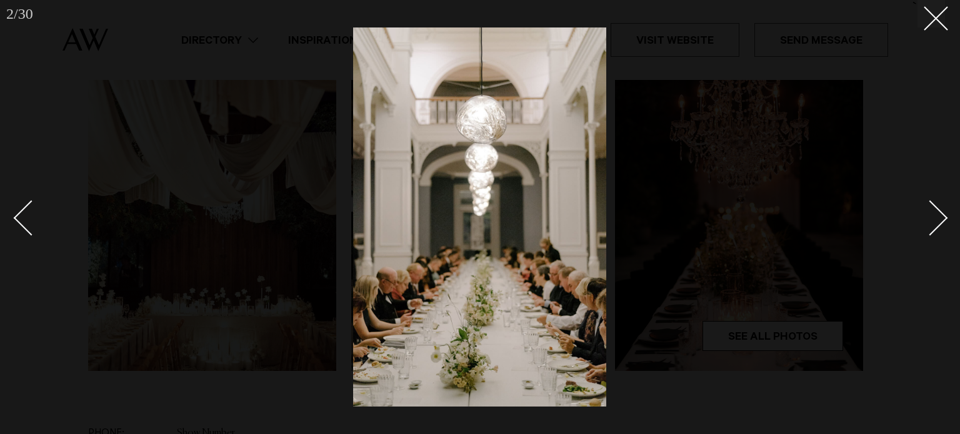
click at [938, 219] on div "Next slide" at bounding box center [931, 218] width 36 height 36
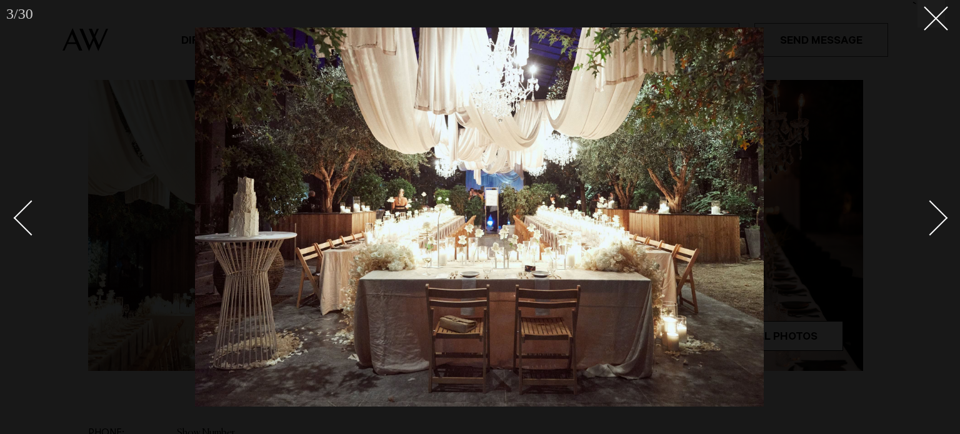
click at [938, 219] on div "Next slide" at bounding box center [931, 218] width 36 height 36
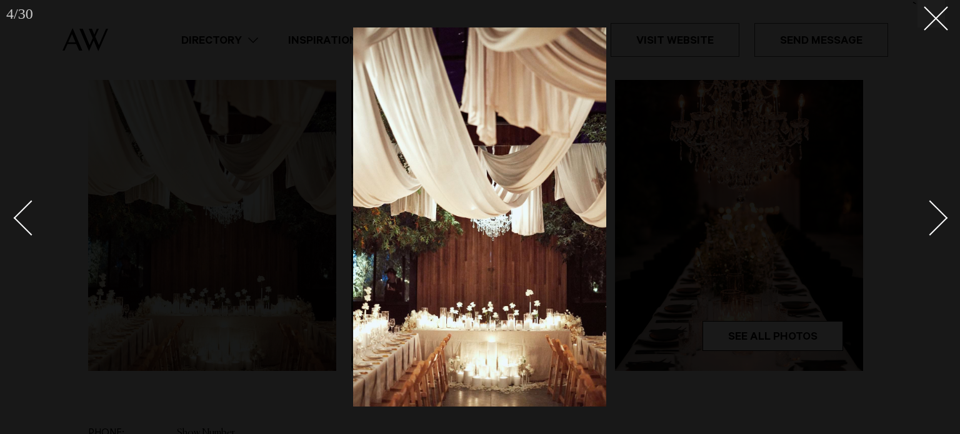
click at [938, 219] on div "Next slide" at bounding box center [931, 218] width 36 height 36
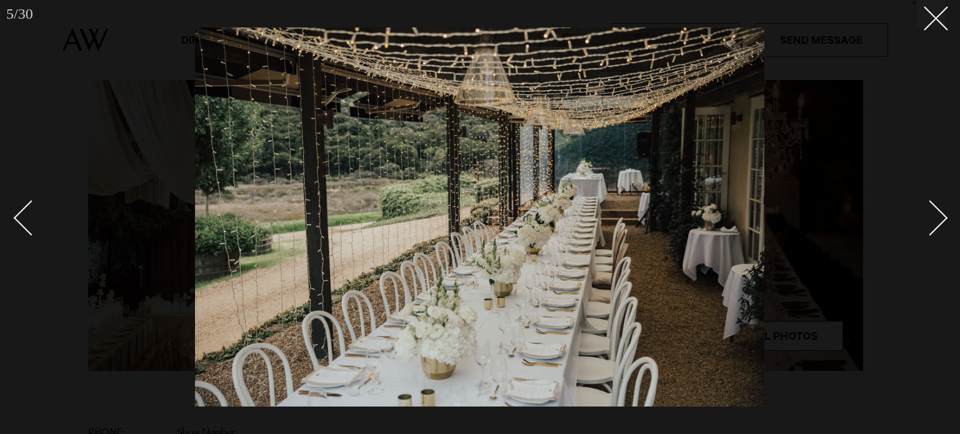
click at [938, 219] on div "Next slide" at bounding box center [931, 218] width 36 height 36
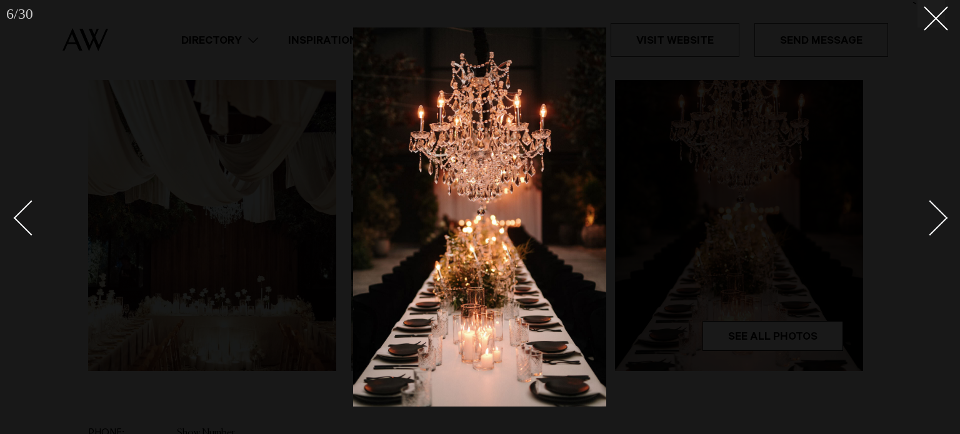
click at [938, 219] on div "Next slide" at bounding box center [931, 218] width 36 height 36
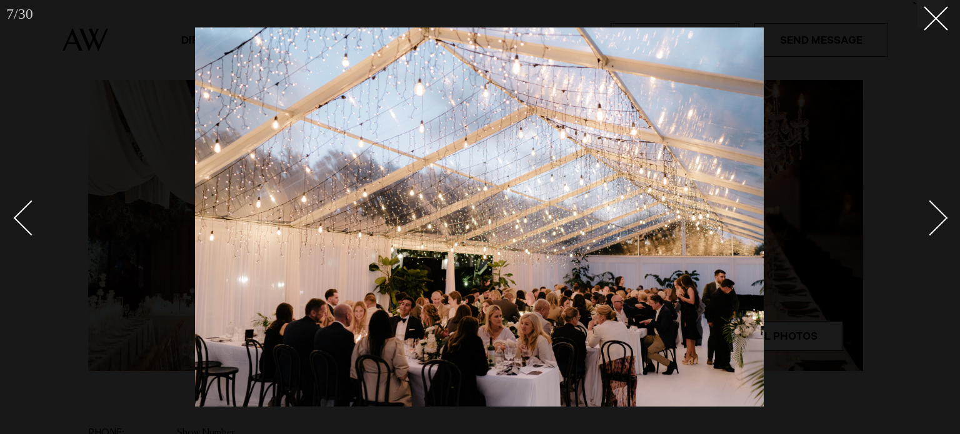
click at [938, 219] on div "Next slide" at bounding box center [931, 218] width 36 height 36
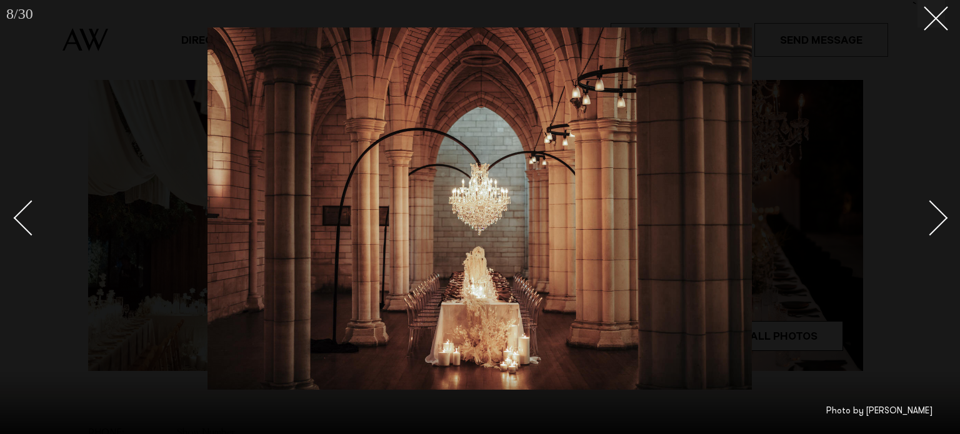
click at [938, 219] on div "Next slide" at bounding box center [931, 218] width 36 height 36
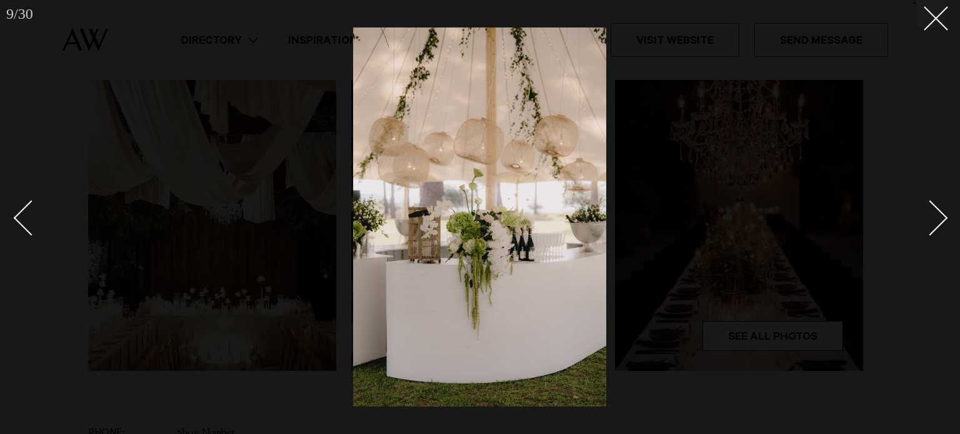
click at [938, 219] on div "Next slide" at bounding box center [931, 218] width 36 height 36
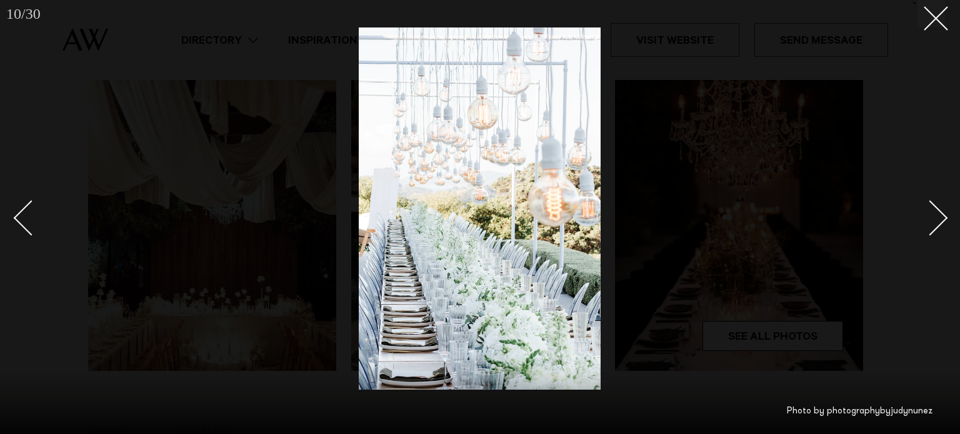
click at [938, 219] on div "Next slide" at bounding box center [931, 218] width 36 height 36
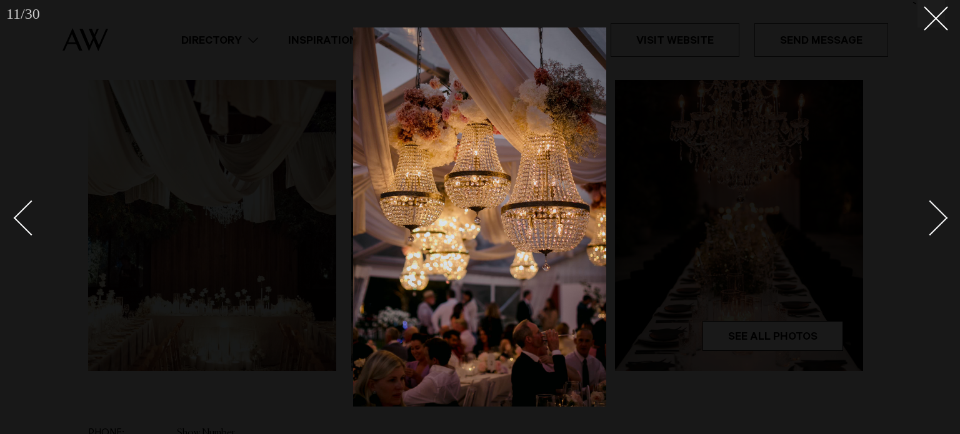
click at [938, 219] on div "Next slide" at bounding box center [931, 218] width 36 height 36
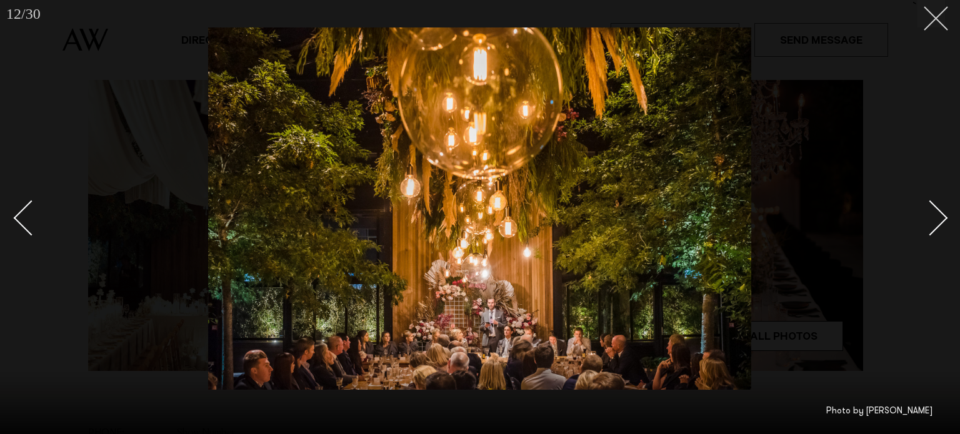
click at [934, 23] on button at bounding box center [932, 14] width 28 height 28
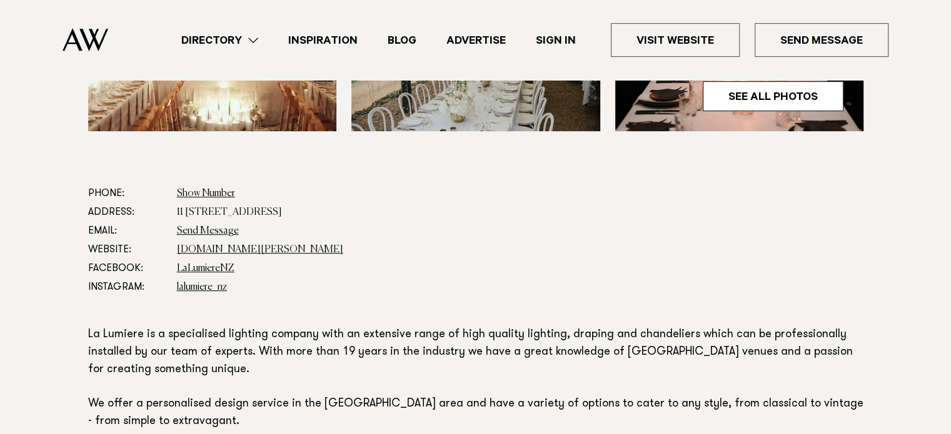
scroll to position [606, 0]
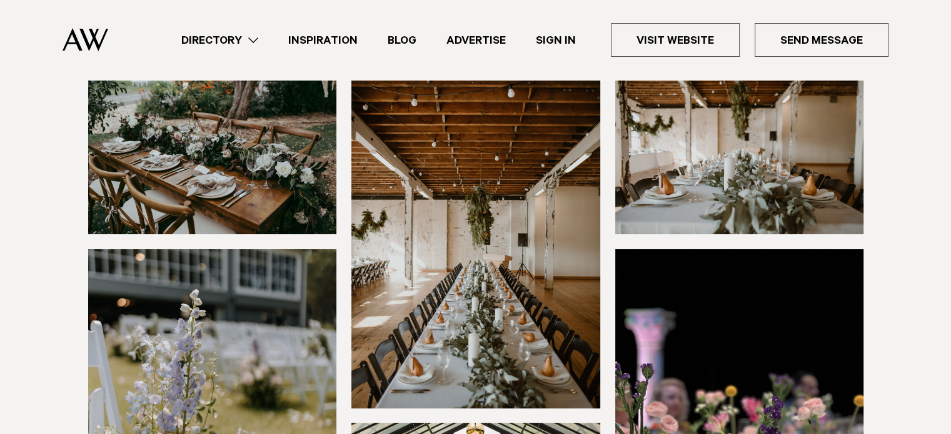
scroll to position [320, 0]
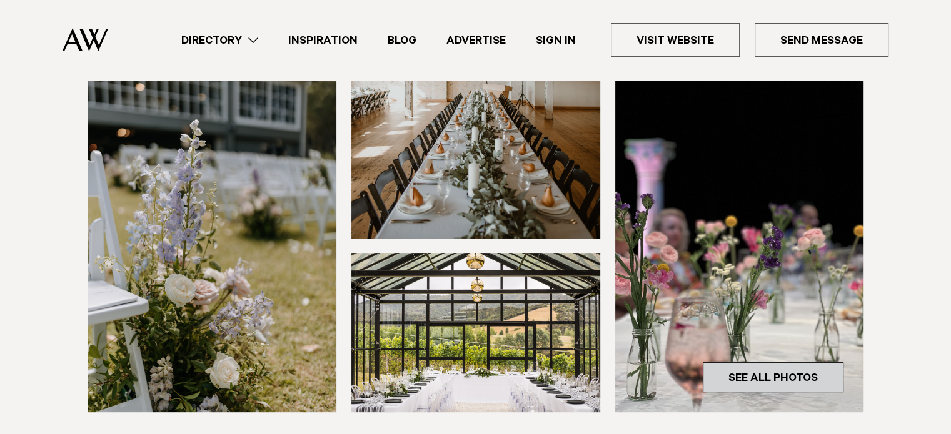
click at [748, 378] on link "See All Photos" at bounding box center [773, 378] width 141 height 30
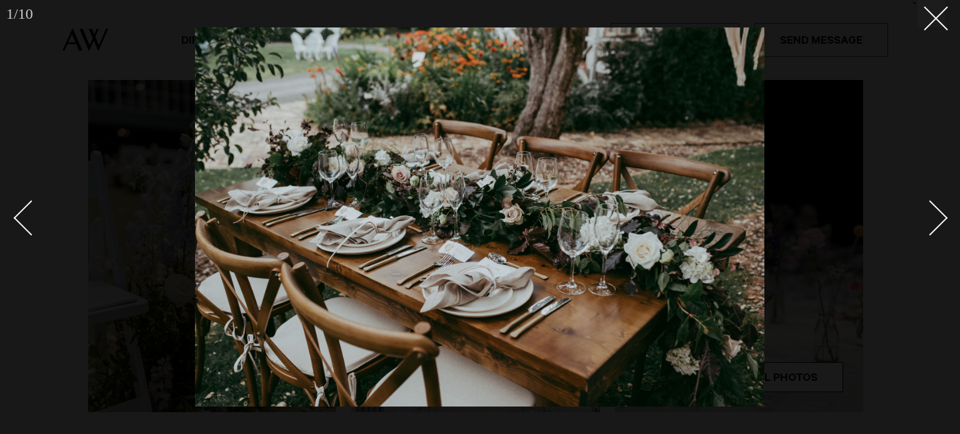
click at [931, 218] on div "Next slide" at bounding box center [931, 218] width 36 height 36
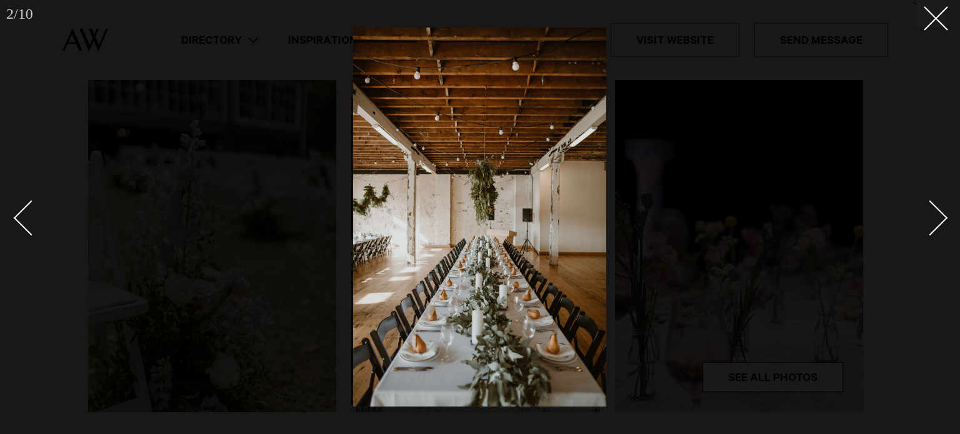
click at [931, 218] on div "Next slide" at bounding box center [931, 218] width 36 height 36
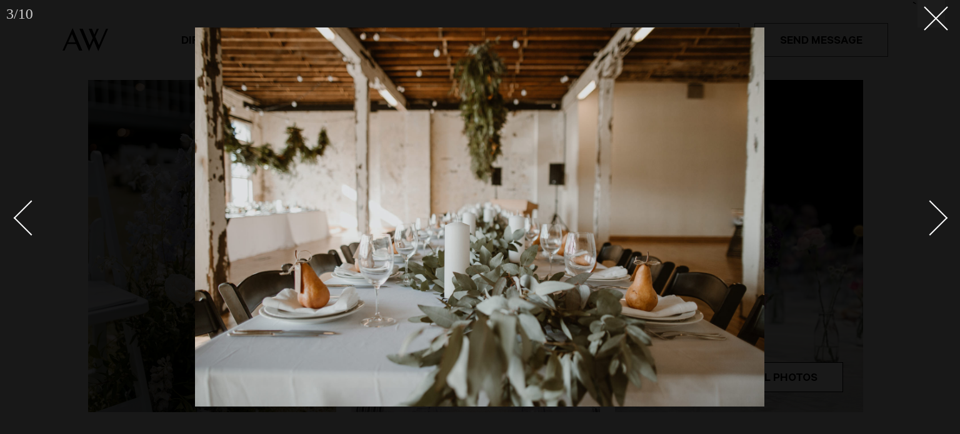
click at [931, 218] on div "Next slide" at bounding box center [931, 218] width 36 height 36
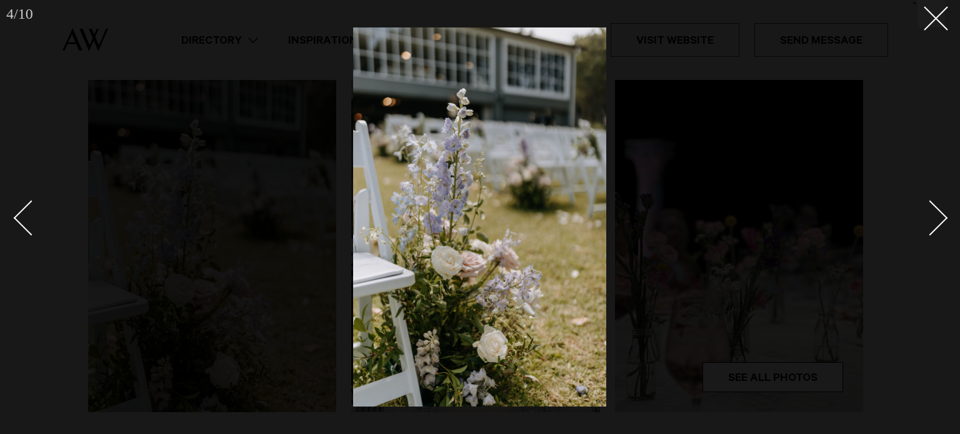
click at [931, 218] on div "Next slide" at bounding box center [931, 218] width 36 height 36
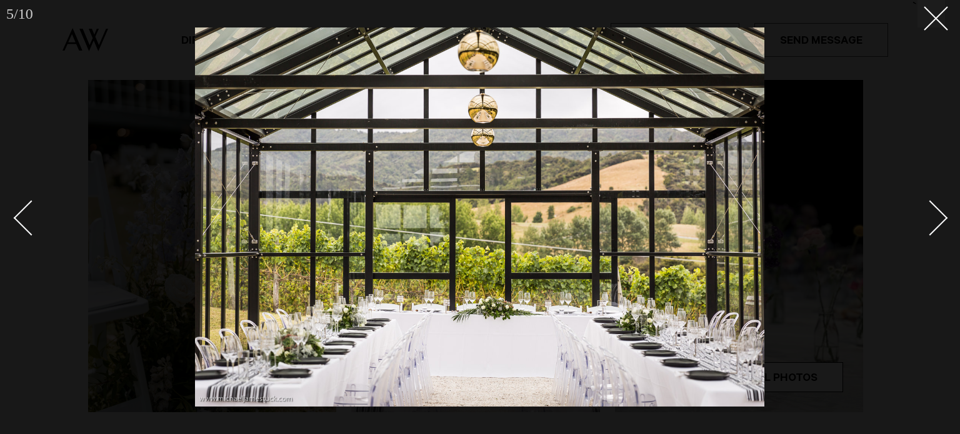
click at [931, 218] on div "Next slide" at bounding box center [931, 218] width 36 height 36
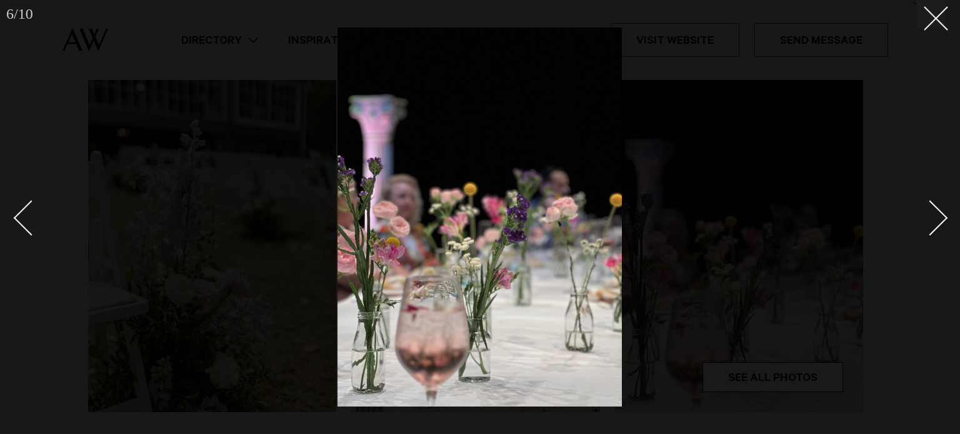
click at [931, 218] on div "Next slide" at bounding box center [931, 218] width 36 height 36
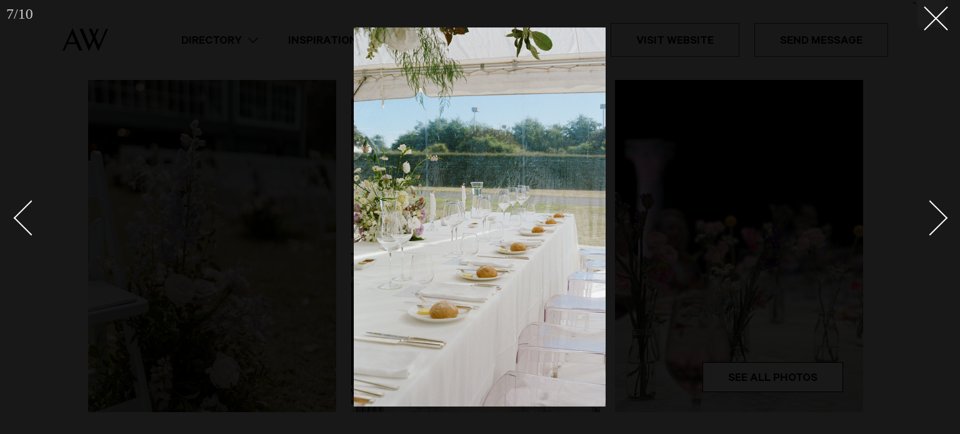
click at [931, 218] on div "Next slide" at bounding box center [931, 218] width 36 height 36
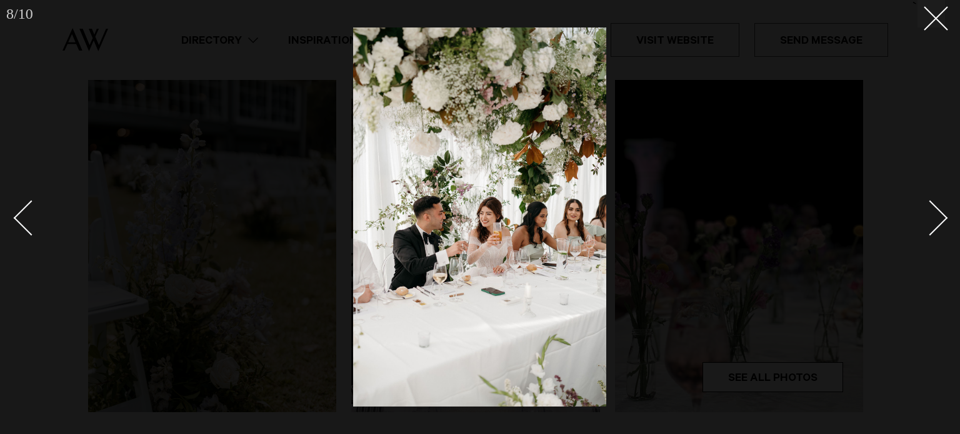
click at [931, 218] on div "Next slide" at bounding box center [931, 218] width 36 height 36
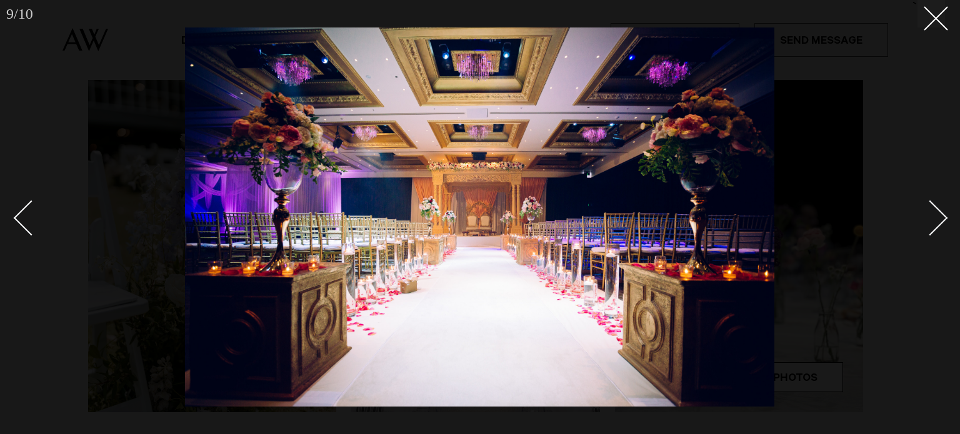
click at [931, 218] on div "Next slide" at bounding box center [931, 218] width 36 height 36
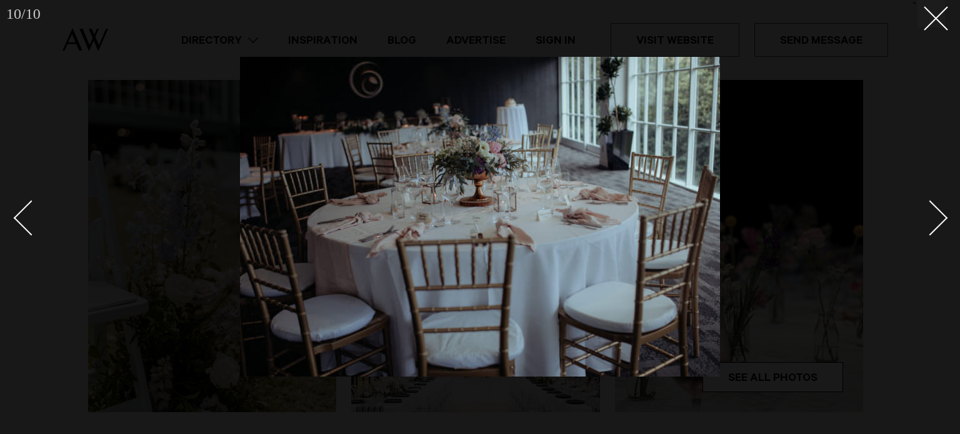
click at [931, 218] on div "Next slide" at bounding box center [931, 218] width 36 height 36
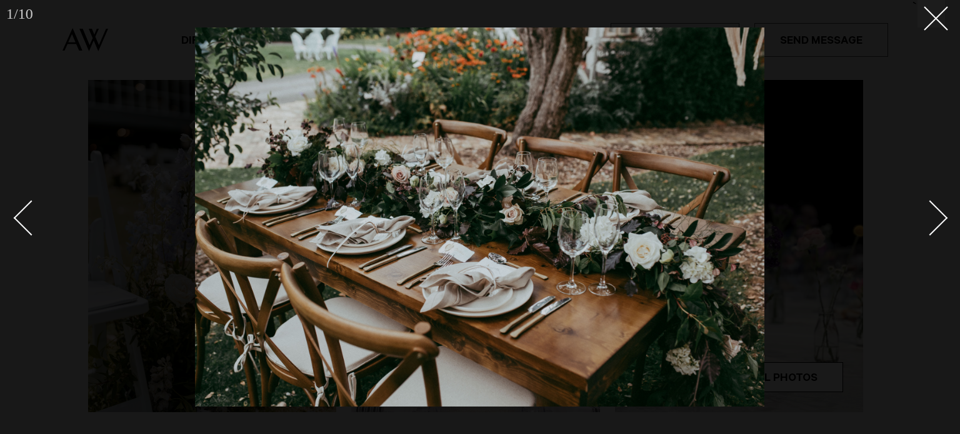
click at [931, 218] on div "Next slide" at bounding box center [931, 218] width 36 height 36
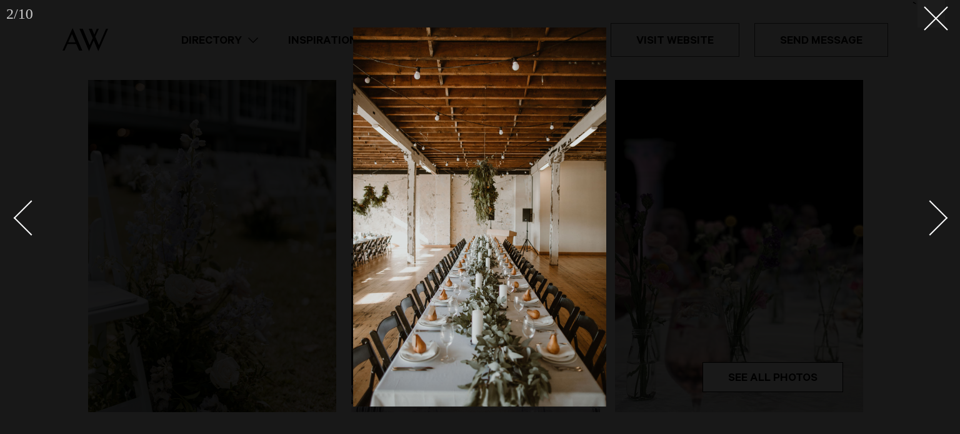
click at [931, 218] on div "Next slide" at bounding box center [931, 218] width 36 height 36
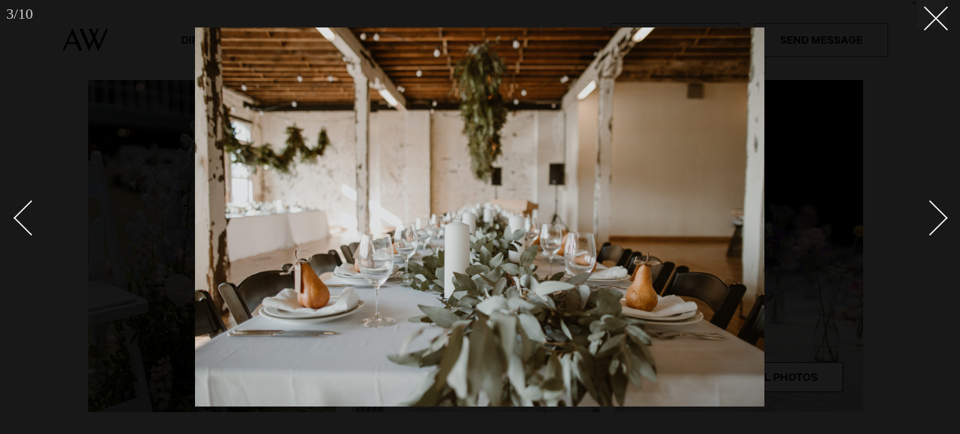
click at [931, 218] on div "Next slide" at bounding box center [931, 218] width 36 height 36
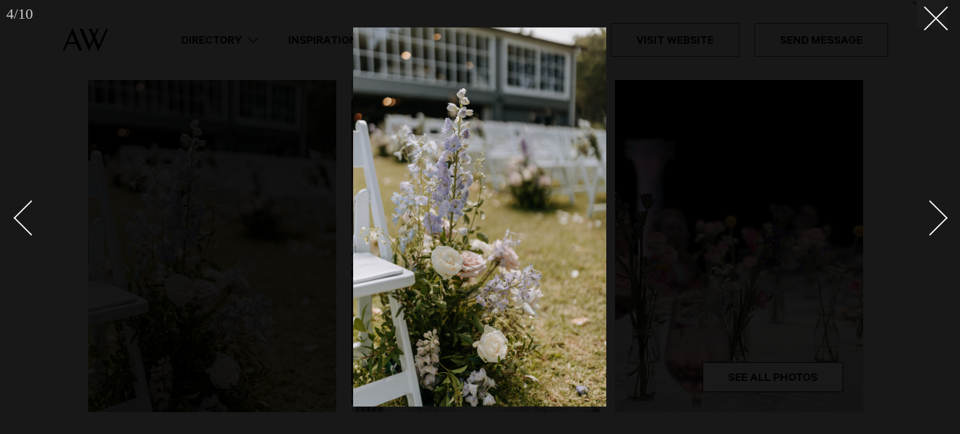
click at [931, 218] on div "Next slide" at bounding box center [931, 218] width 36 height 36
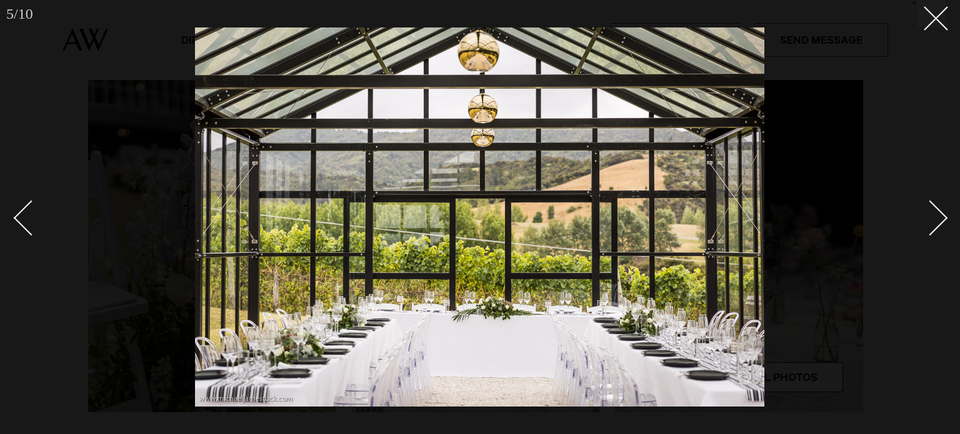
click at [931, 218] on div "Next slide" at bounding box center [931, 218] width 36 height 36
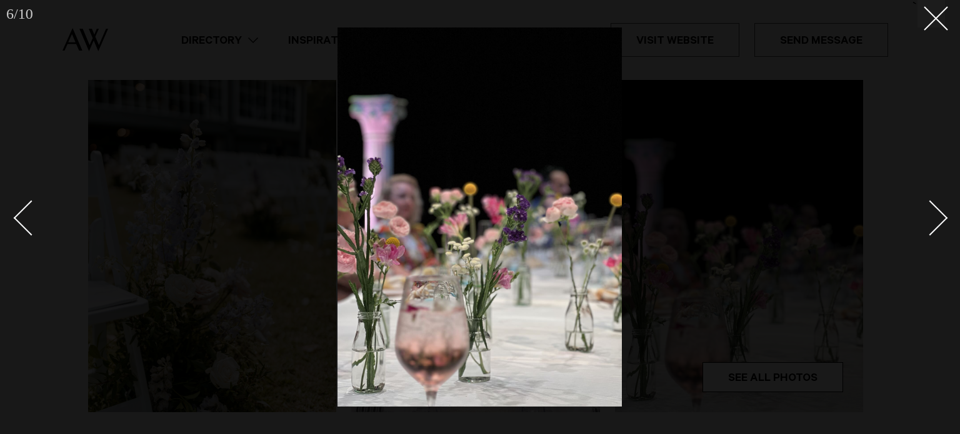
click at [931, 218] on div "Next slide" at bounding box center [931, 218] width 36 height 36
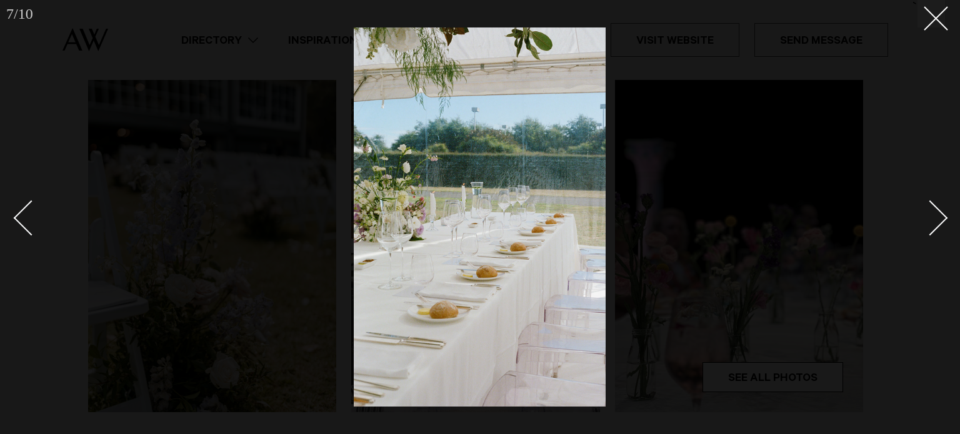
click at [931, 218] on div "Next slide" at bounding box center [931, 218] width 36 height 36
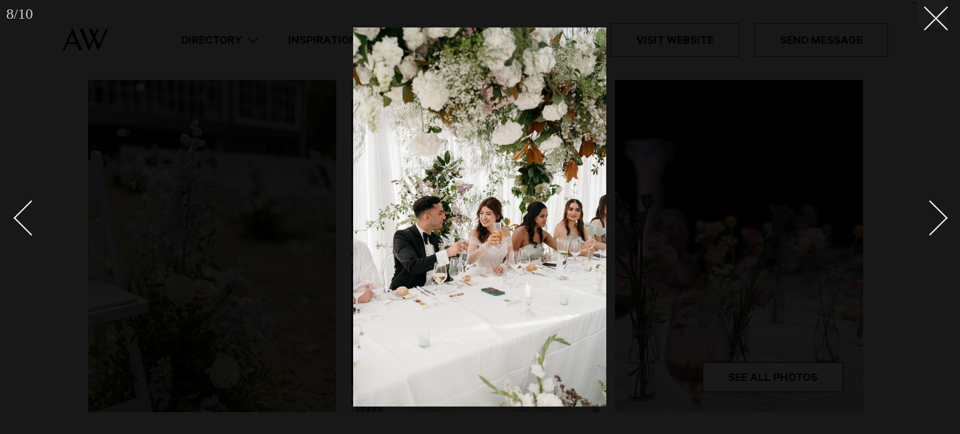
click at [931, 218] on div "Next slide" at bounding box center [931, 218] width 36 height 36
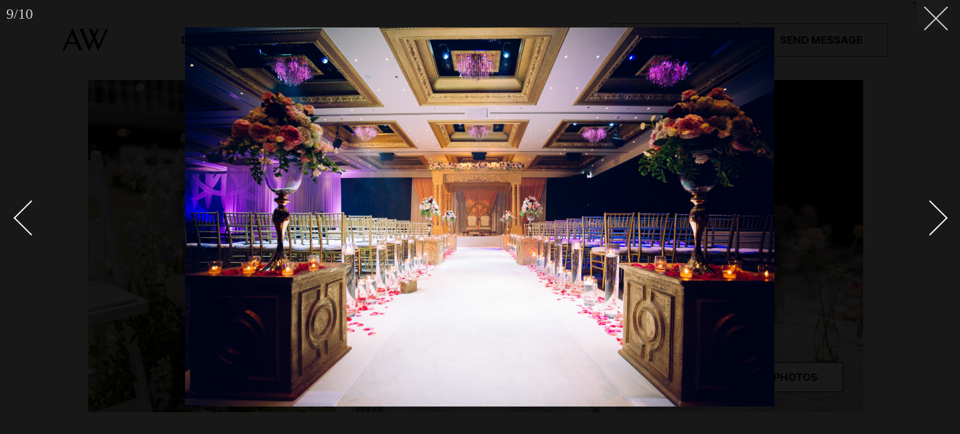
click at [933, 26] on button at bounding box center [932, 14] width 28 height 28
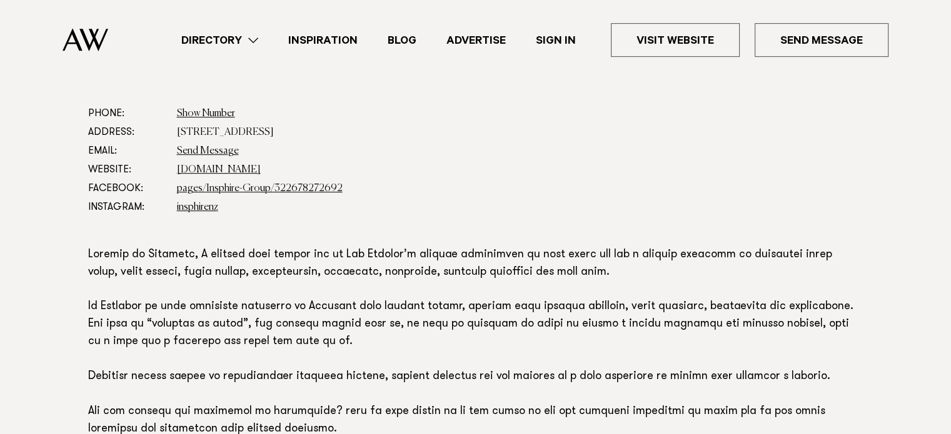
scroll to position [685, 0]
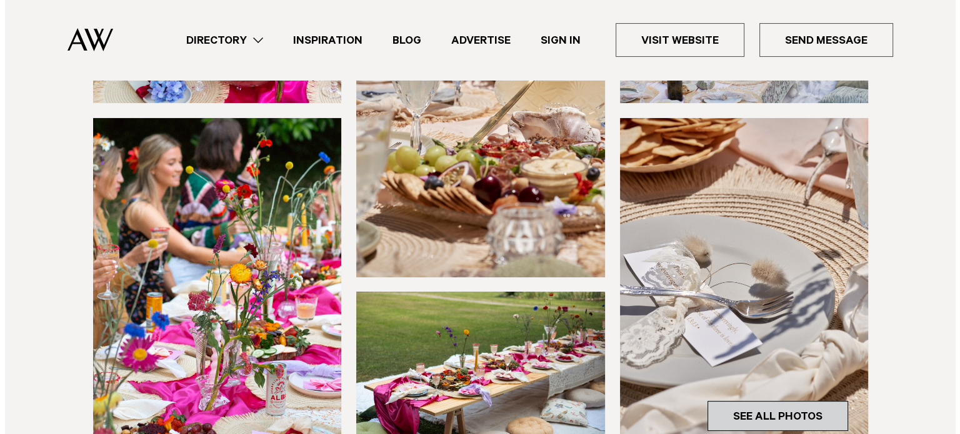
scroll to position [279, 0]
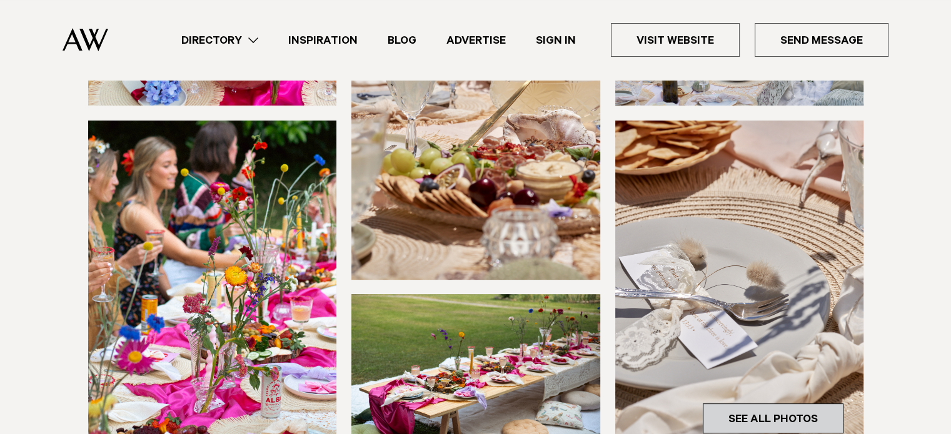
click at [753, 413] on link "See All Photos" at bounding box center [773, 419] width 141 height 30
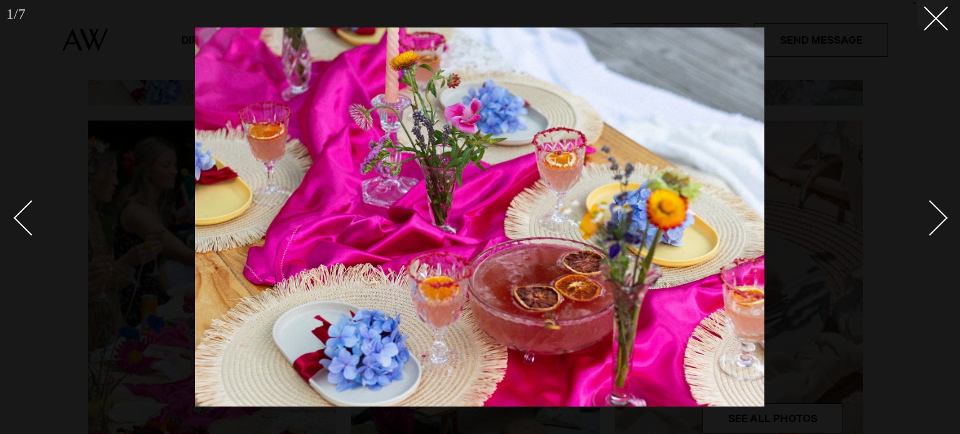
click at [933, 223] on div "Next slide" at bounding box center [931, 218] width 36 height 36
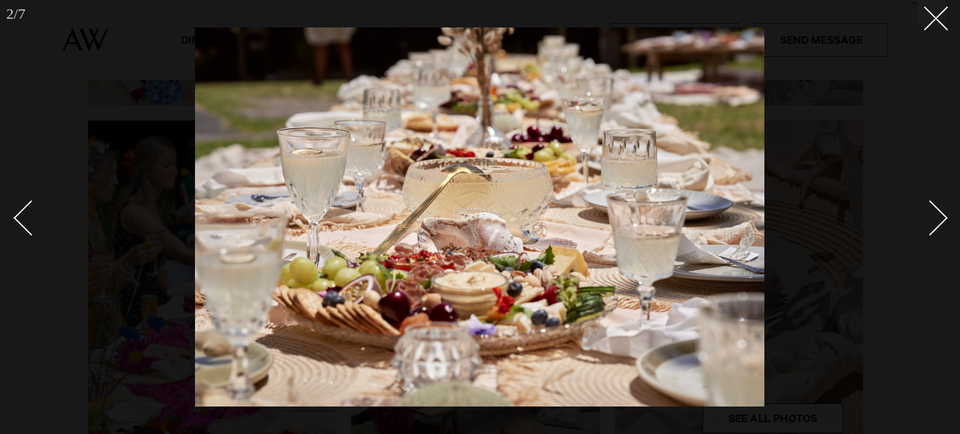
click at [933, 223] on div "Next slide" at bounding box center [931, 218] width 36 height 36
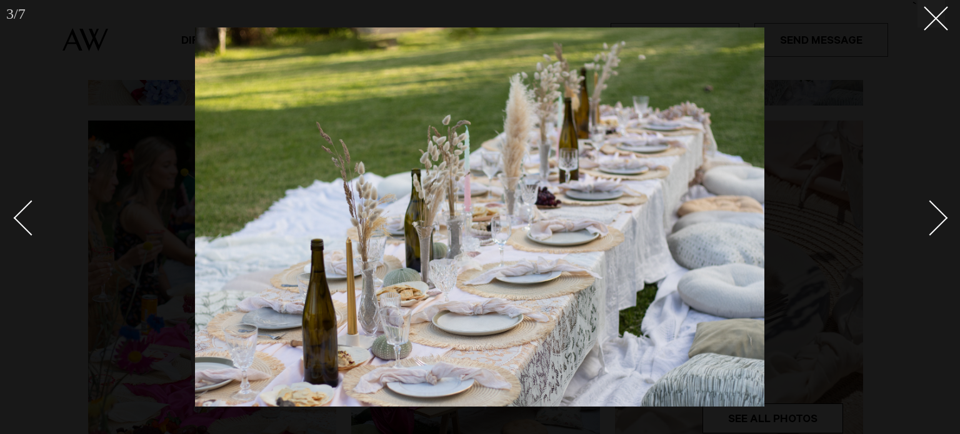
click at [933, 223] on div "Next slide" at bounding box center [931, 218] width 36 height 36
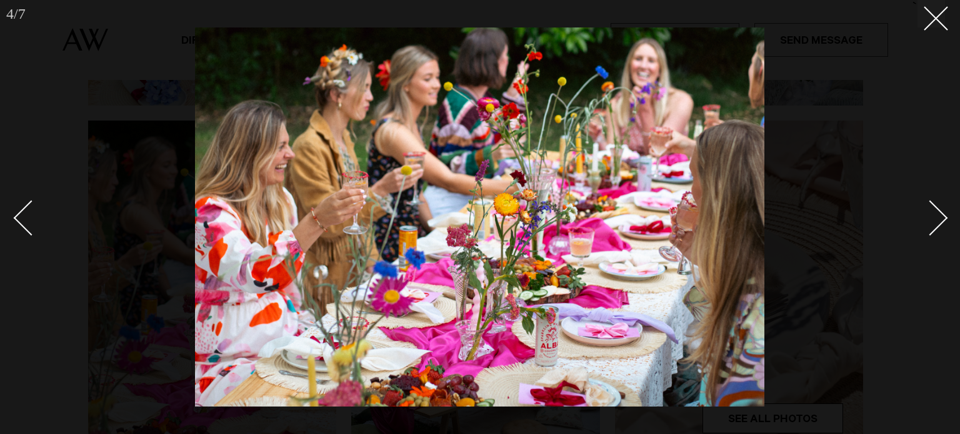
click at [933, 223] on div "Next slide" at bounding box center [931, 218] width 36 height 36
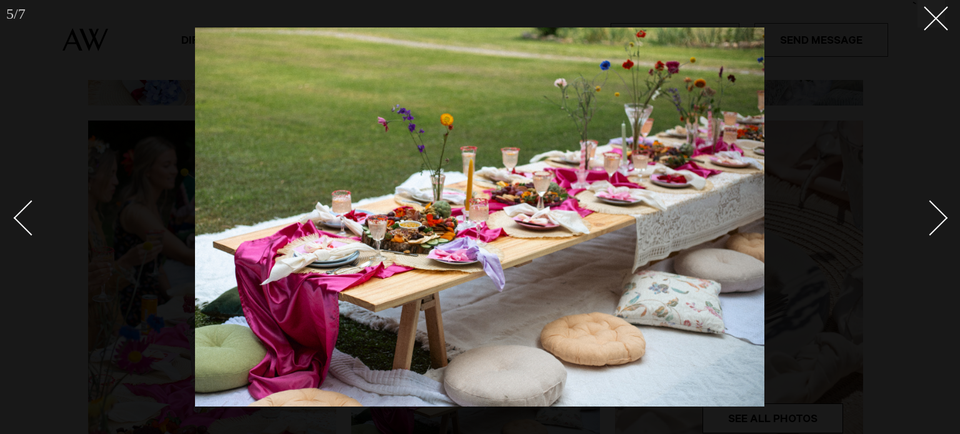
click at [933, 223] on div "Next slide" at bounding box center [931, 218] width 36 height 36
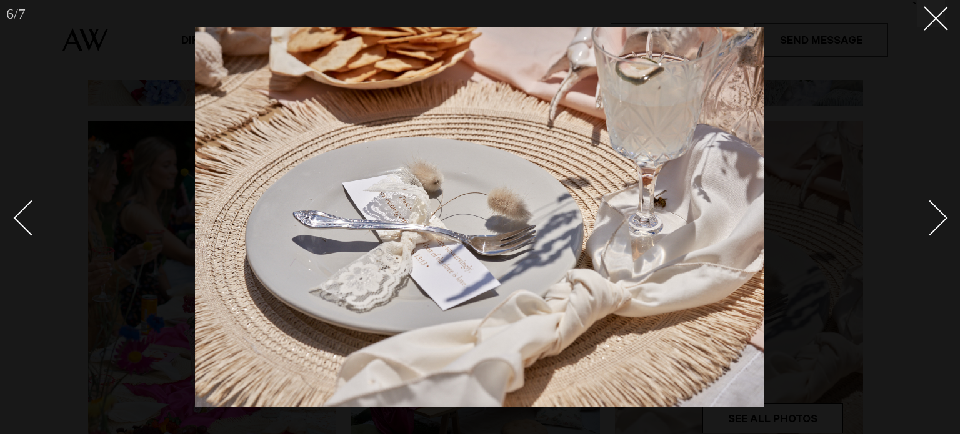
click at [933, 223] on div "Next slide" at bounding box center [931, 218] width 36 height 36
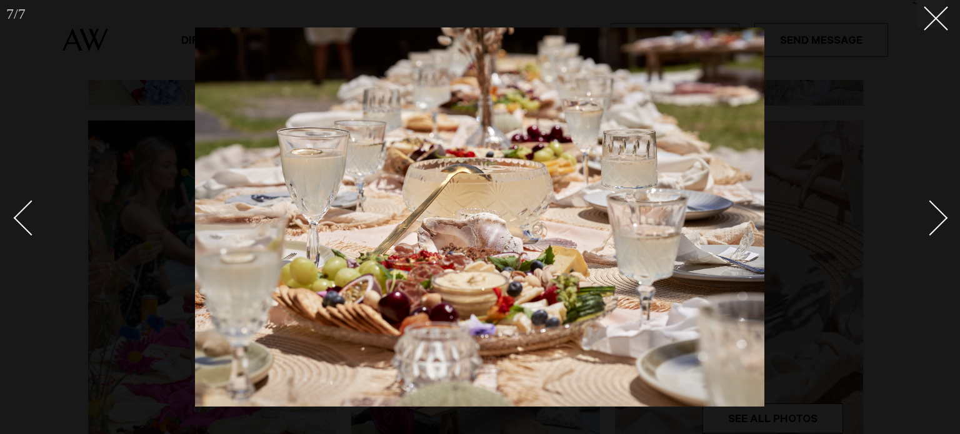
click at [933, 223] on div "Next slide" at bounding box center [931, 218] width 36 height 36
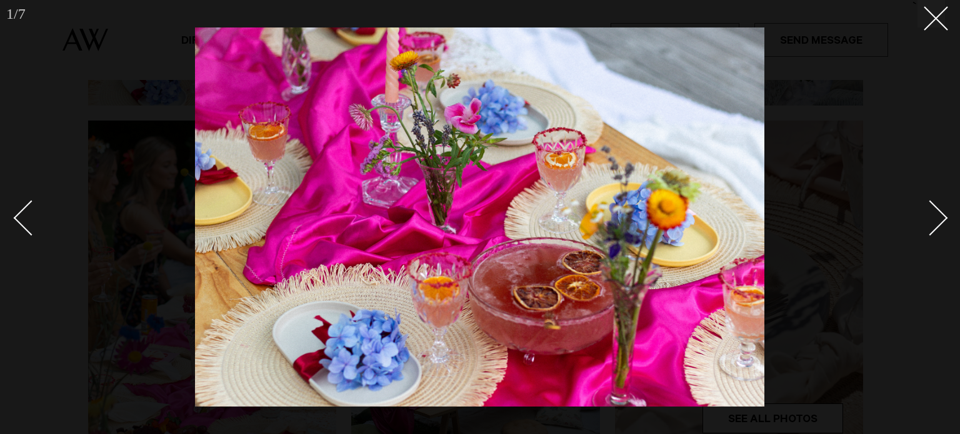
click at [933, 223] on div "Next slide" at bounding box center [931, 218] width 36 height 36
